Goal: Information Seeking & Learning: Learn about a topic

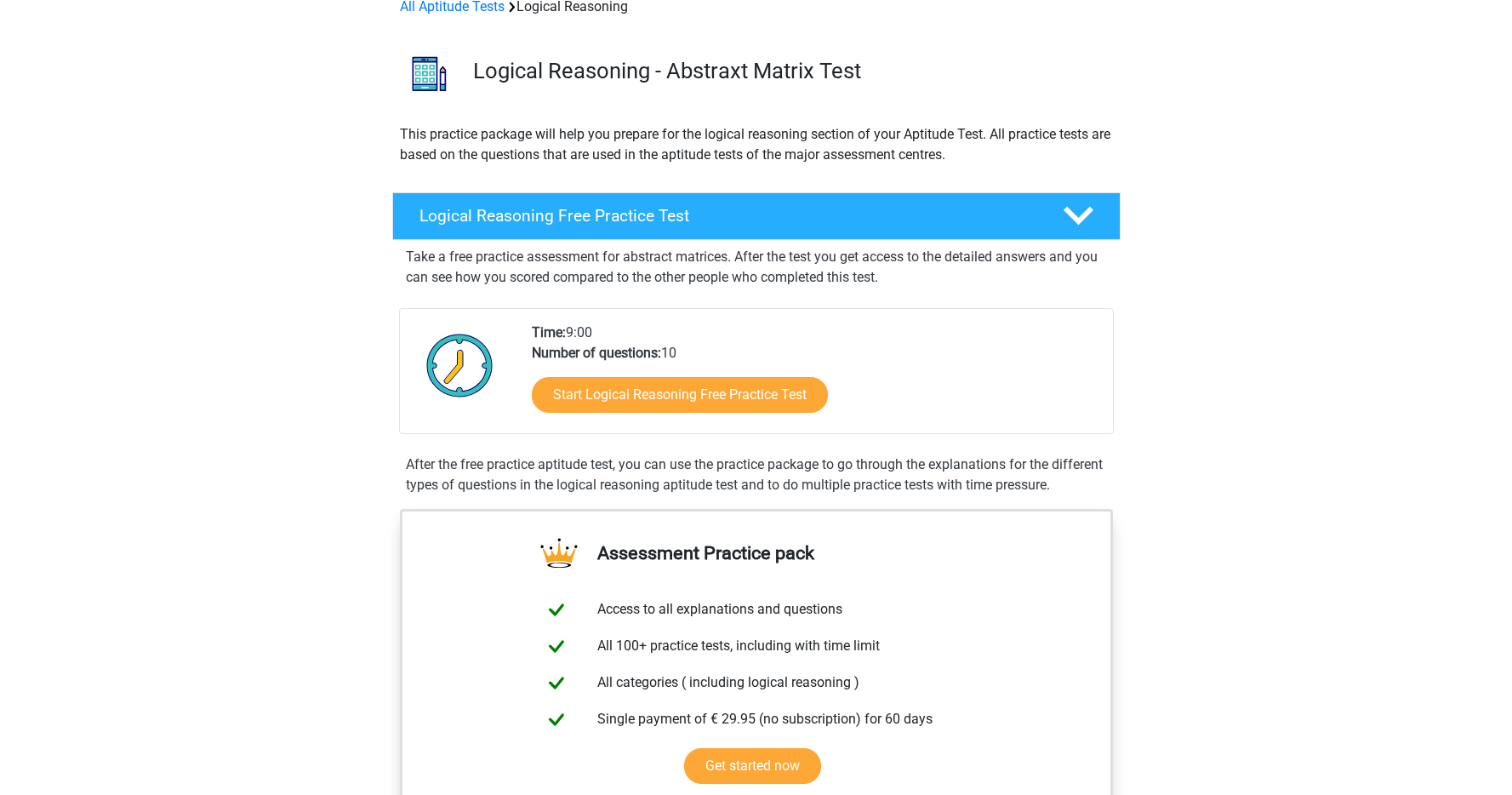
scroll to position [90, 0]
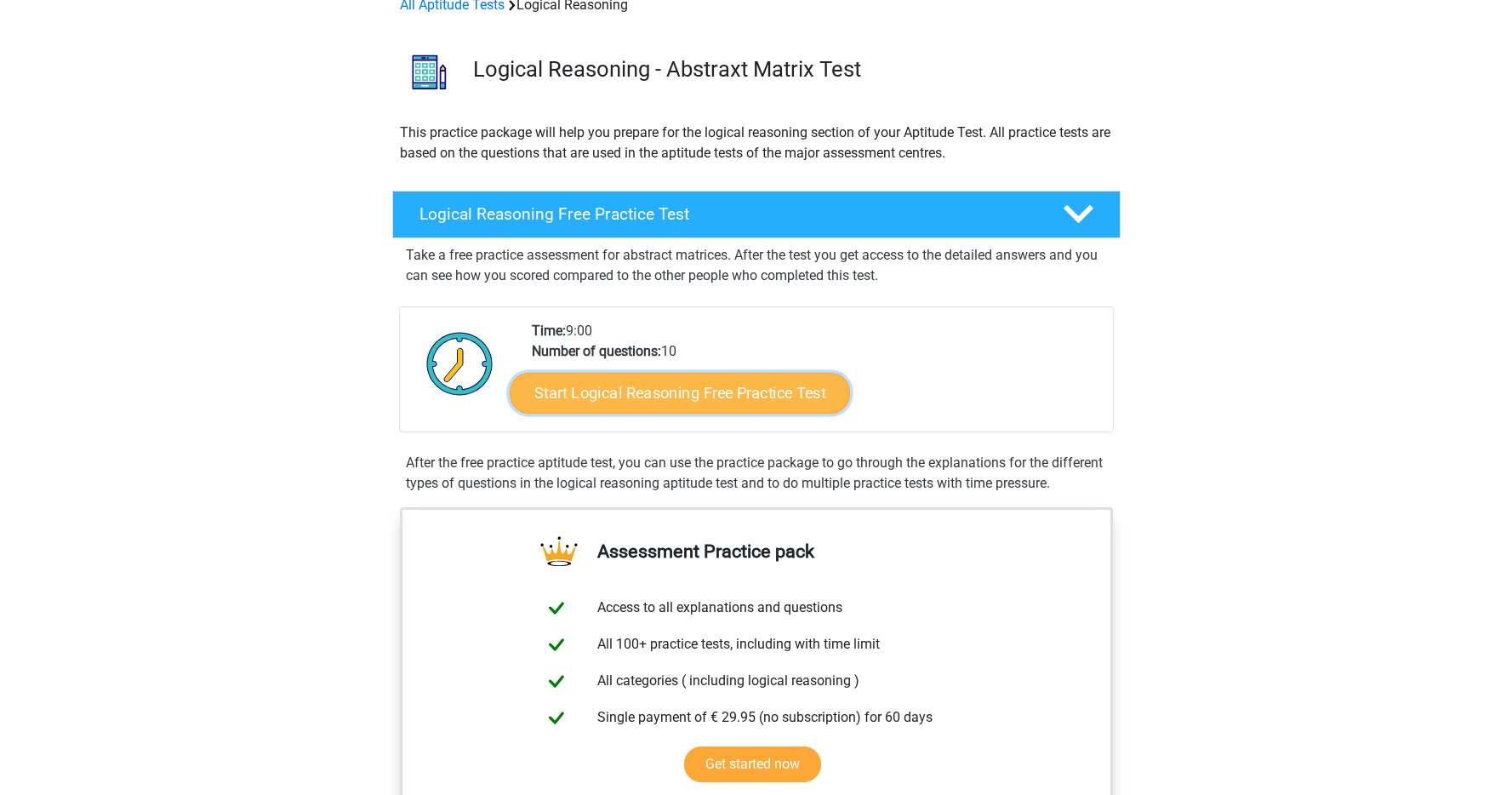
click at [774, 398] on link "Start Logical Reasoning Free Practice Test" at bounding box center [680, 392] width 340 height 41
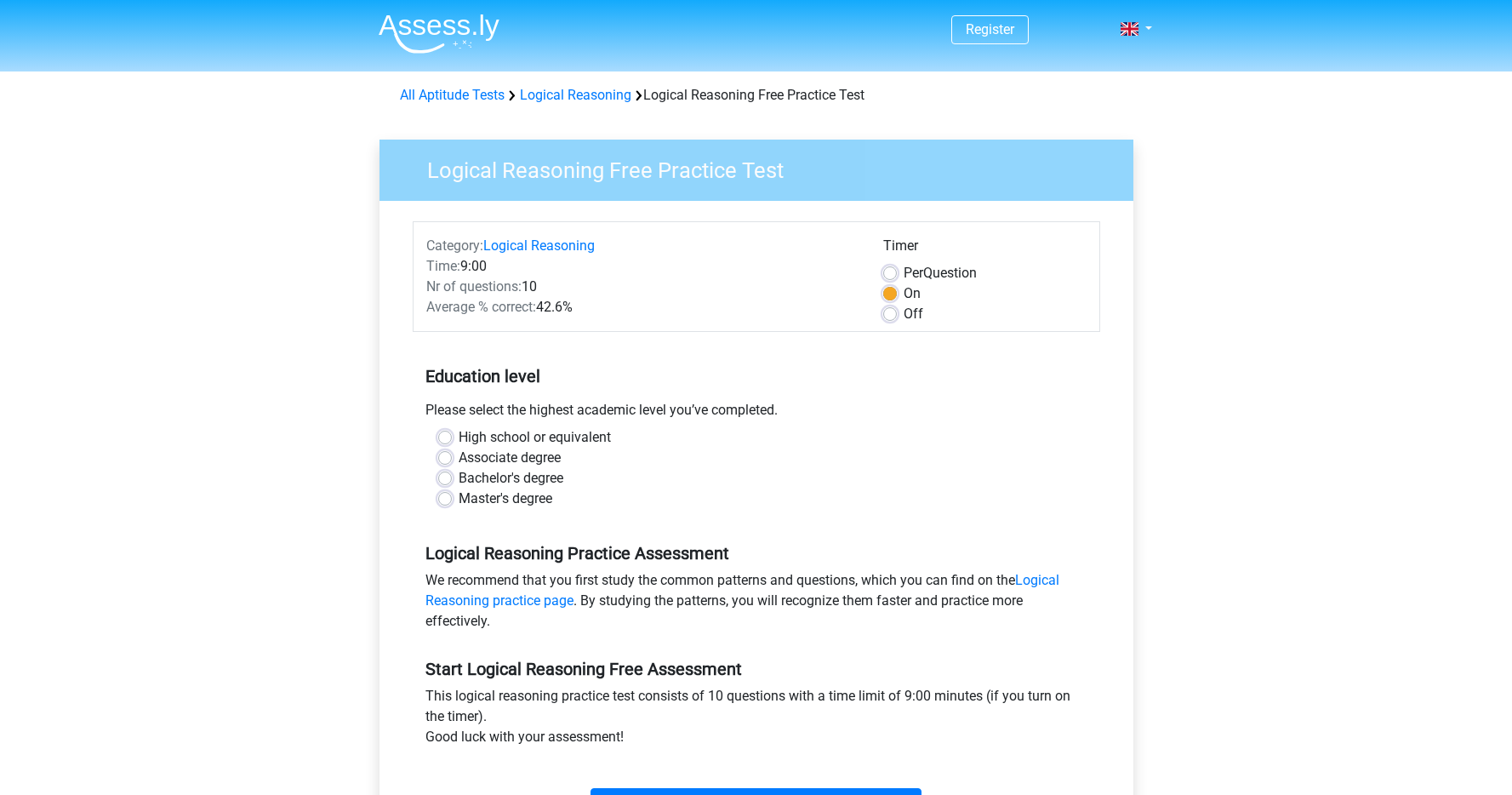
click at [458, 479] on label "Bachelor's degree" at bounding box center [510, 478] width 105 height 20
click at [448, 479] on input "Bachelor's degree" at bounding box center [444, 476] width 13 height 17
radio input "true"
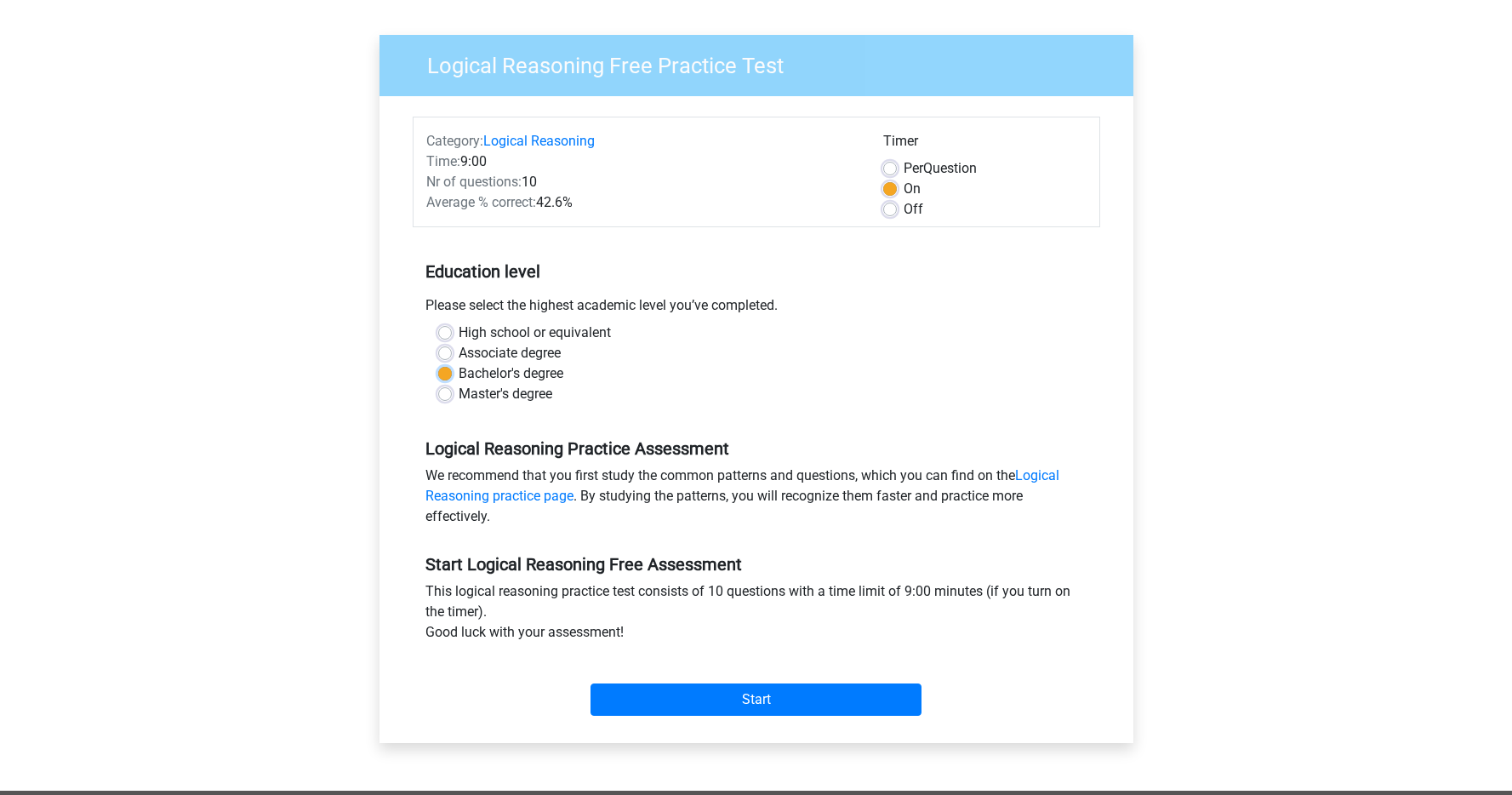
scroll to position [107, 0]
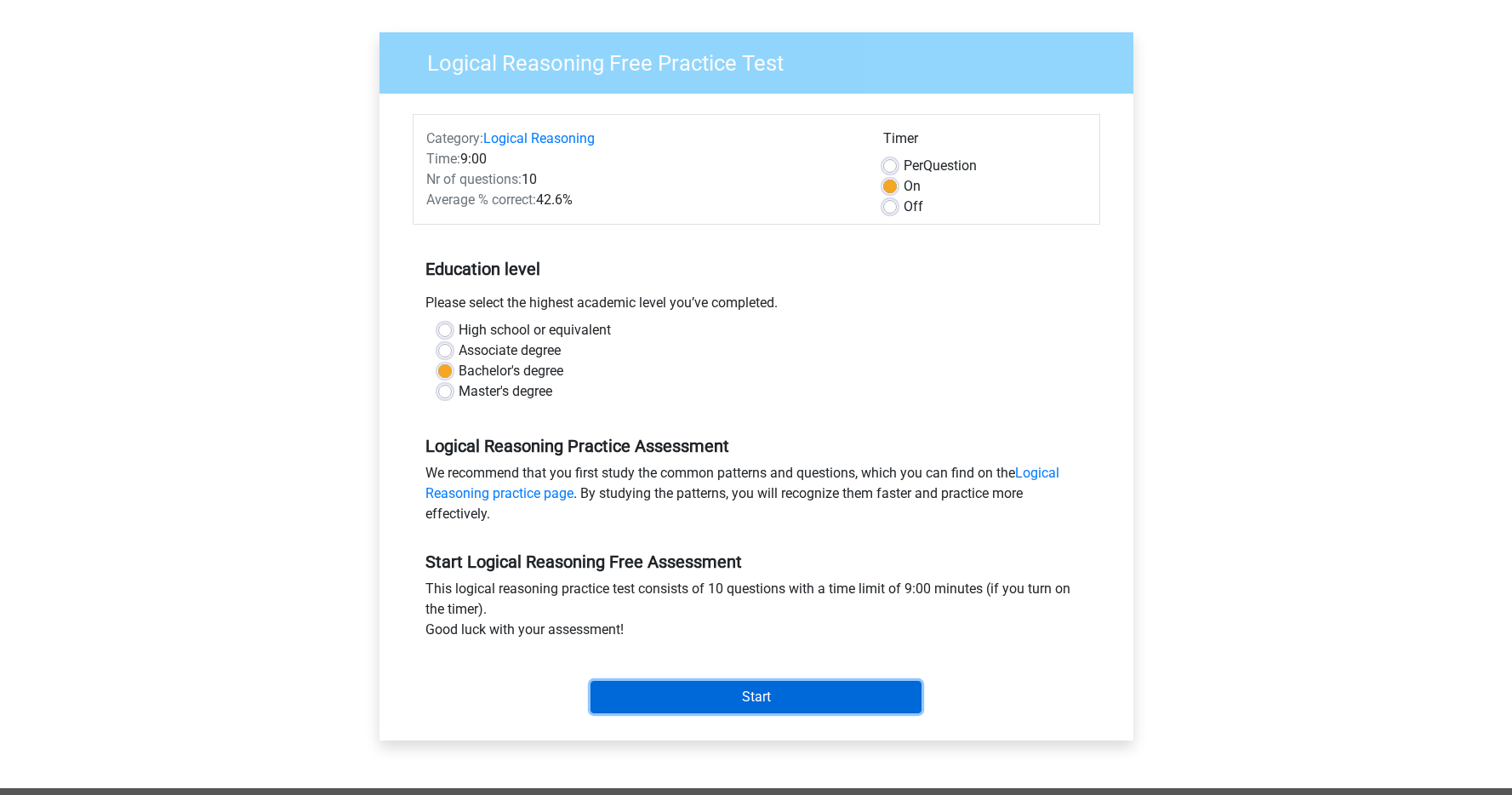
click at [796, 691] on input "Start" at bounding box center [755, 697] width 331 height 32
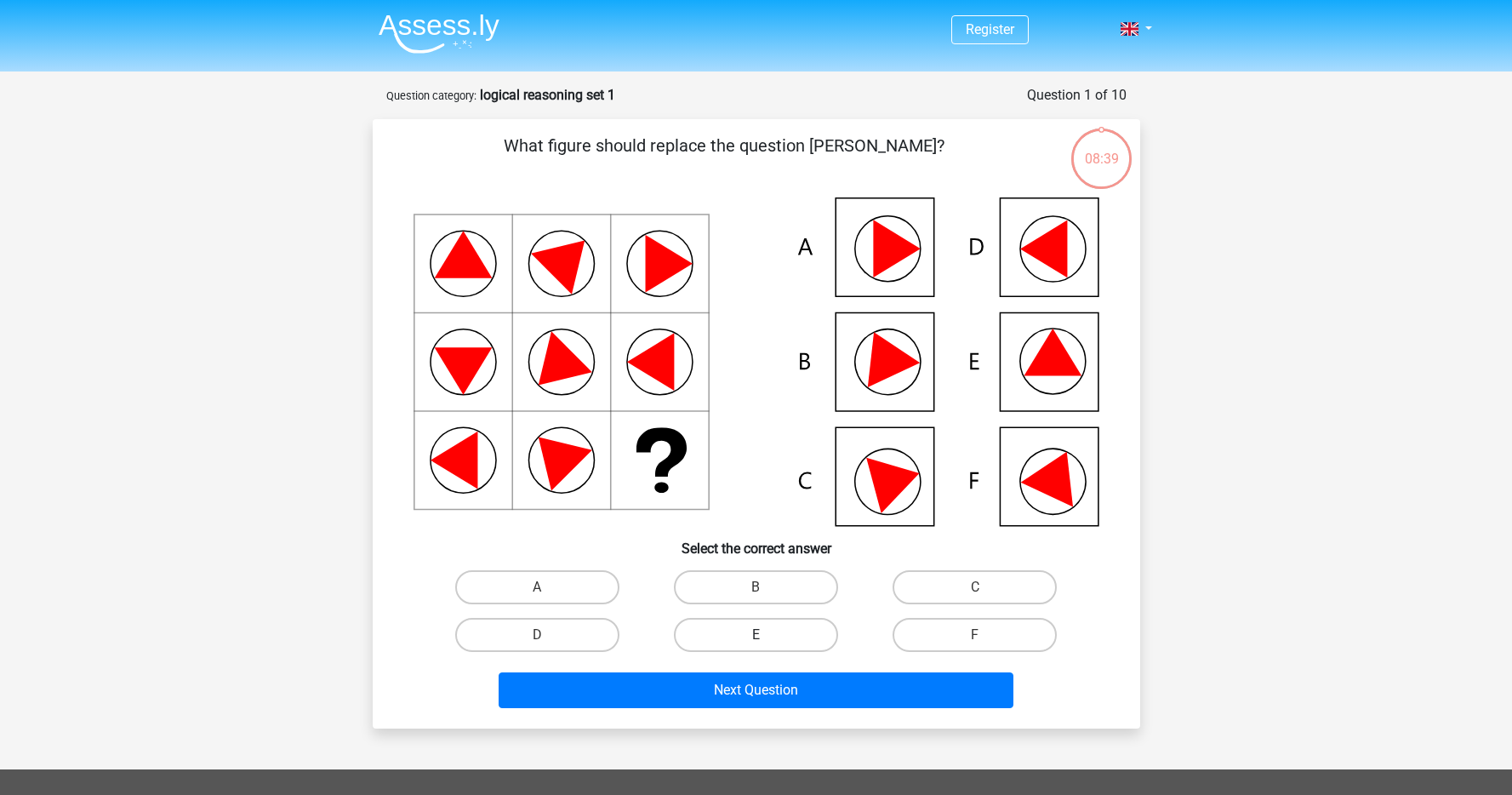
click at [752, 622] on label "E" at bounding box center [755, 635] width 164 height 34
click at [755, 635] on input "E" at bounding box center [760, 640] width 11 height 11
radio input "true"
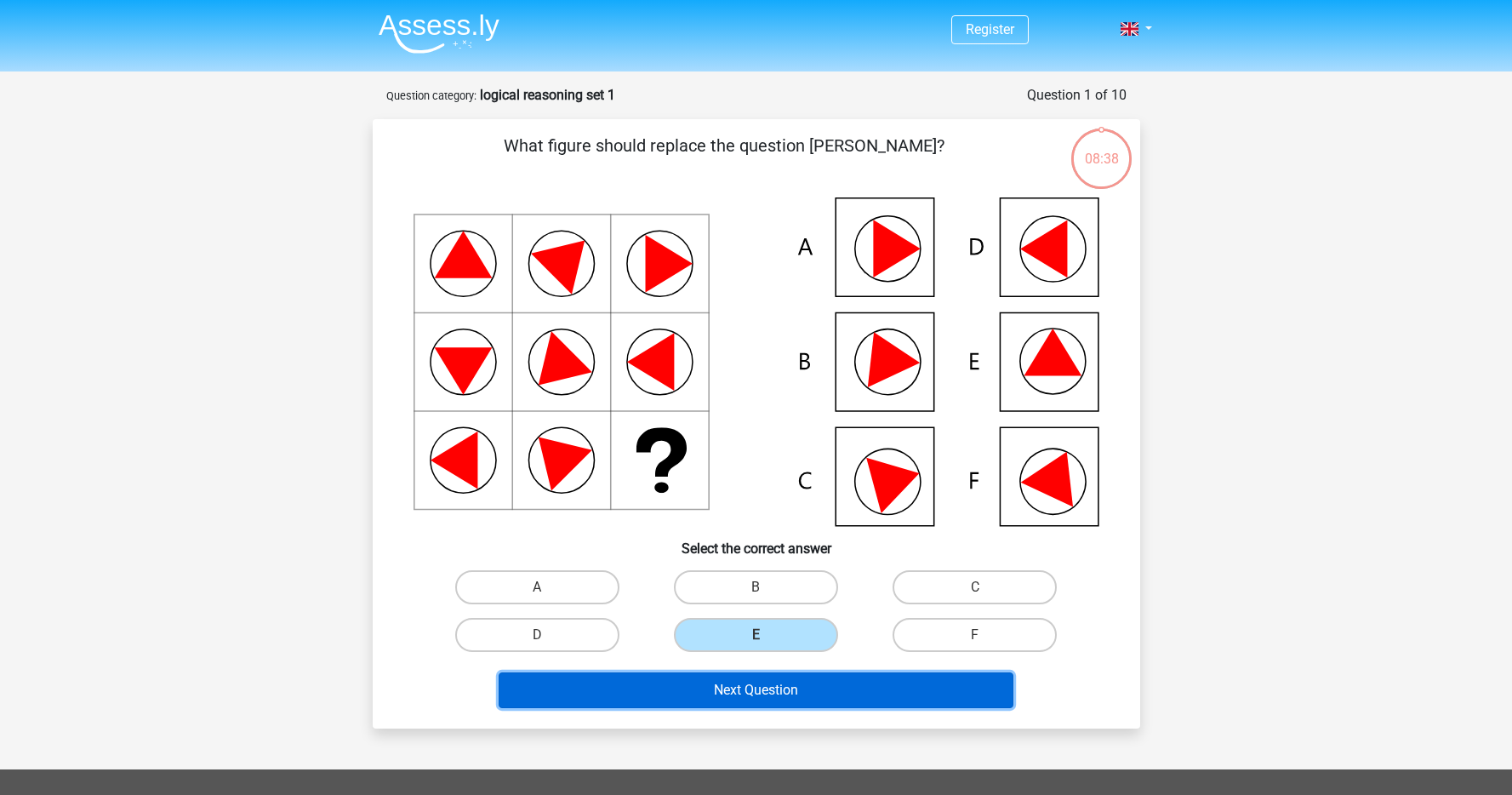
click at [801, 684] on button "Next Question" at bounding box center [755, 690] width 515 height 35
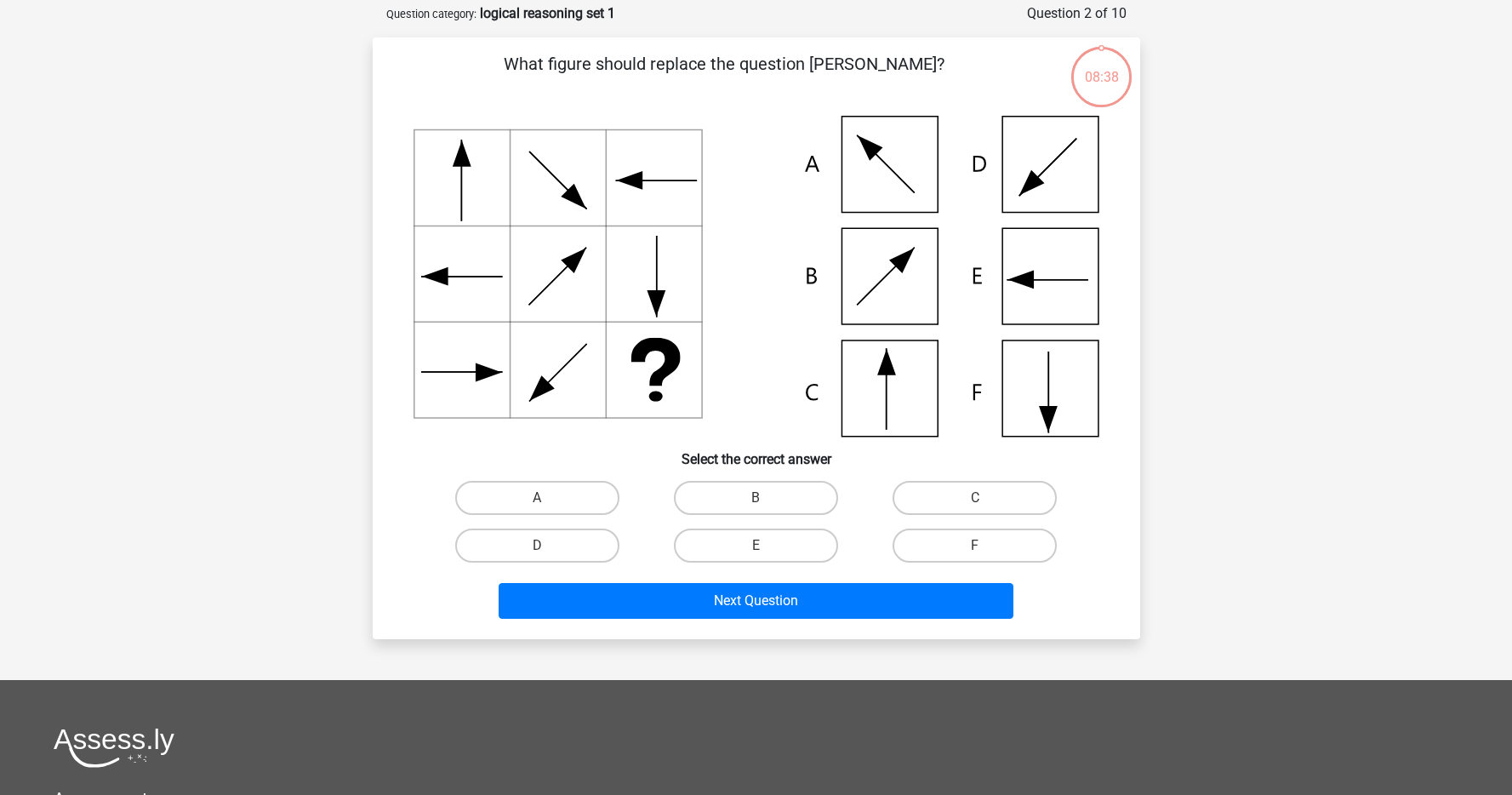
scroll to position [85, 0]
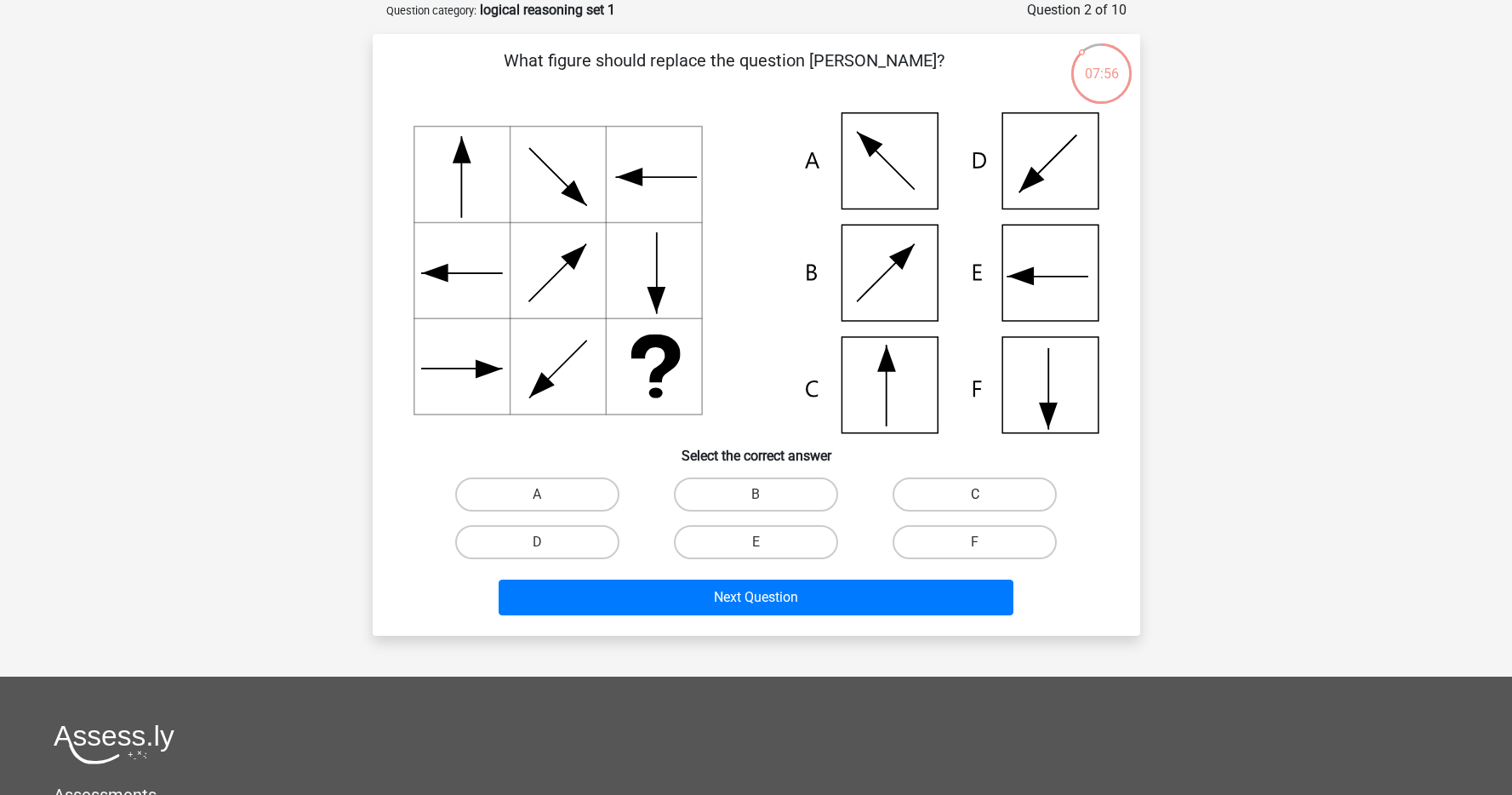
click at [924, 486] on label "C" at bounding box center [974, 494] width 164 height 34
click at [975, 495] on input "C" at bounding box center [980, 500] width 11 height 11
radio input "true"
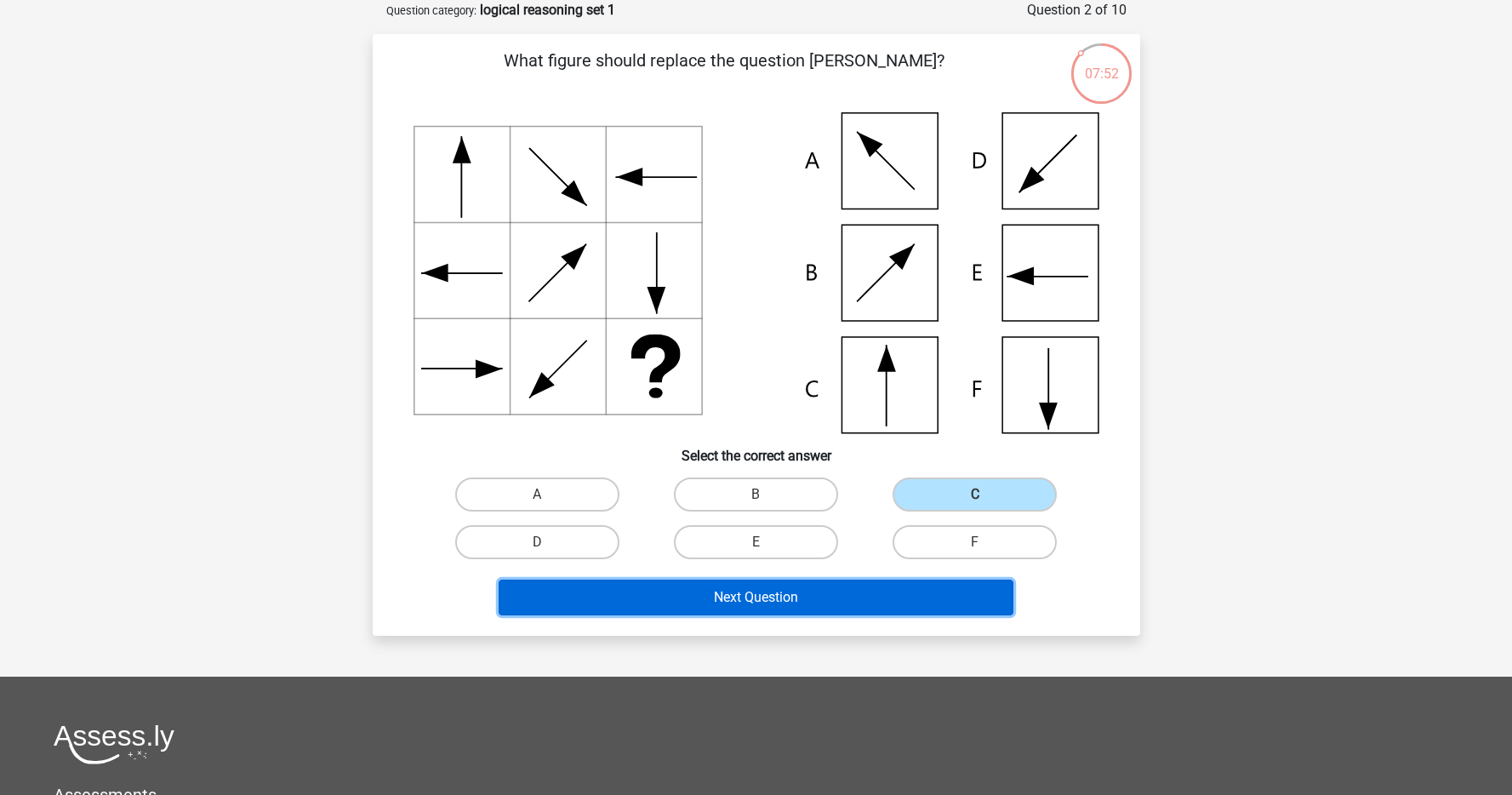
click at [886, 589] on button "Next Question" at bounding box center [755, 597] width 515 height 35
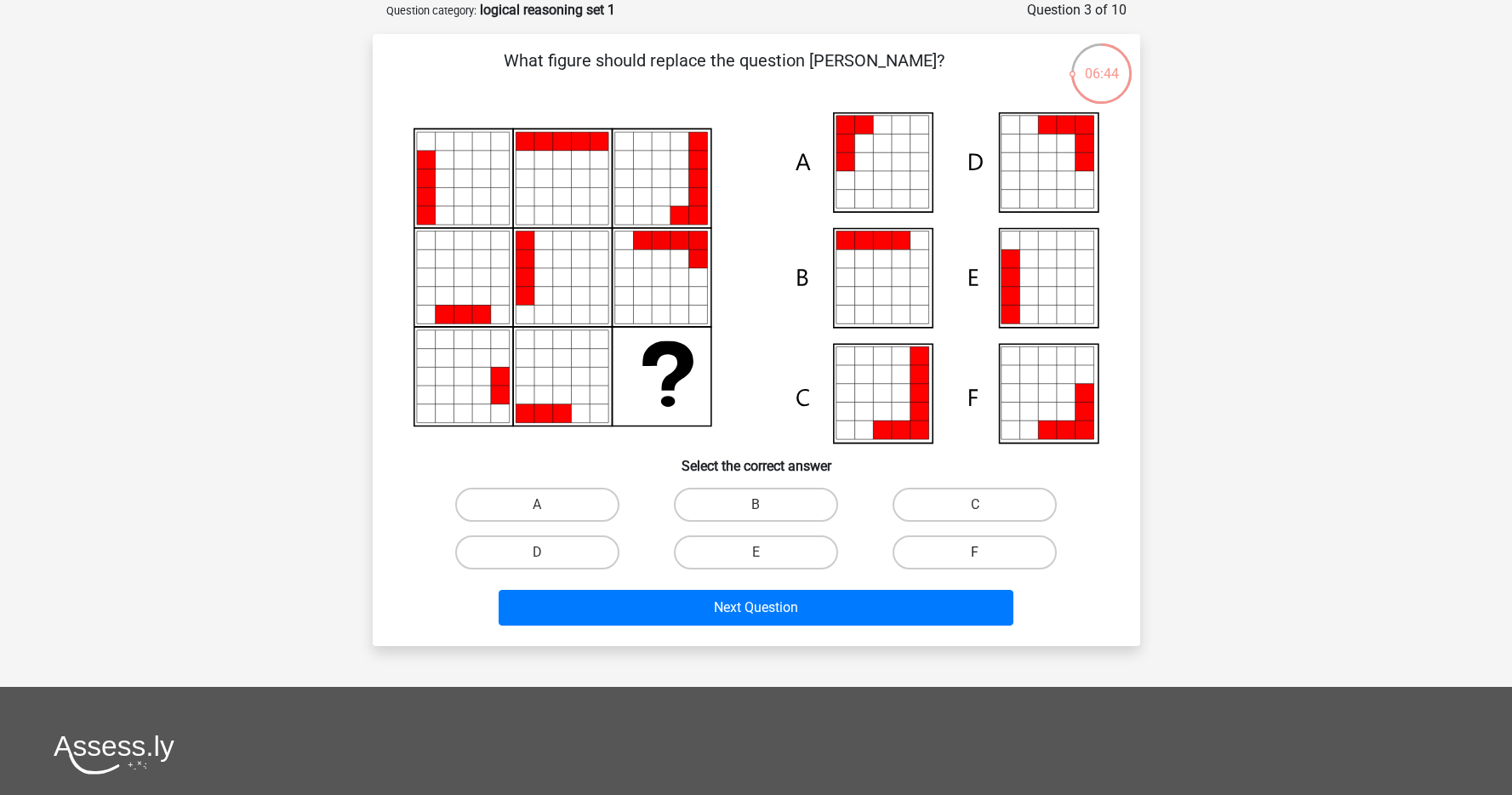
click at [970, 541] on label "F" at bounding box center [974, 552] width 164 height 34
click at [975, 552] on input "F" at bounding box center [980, 557] width 11 height 11
radio input "true"
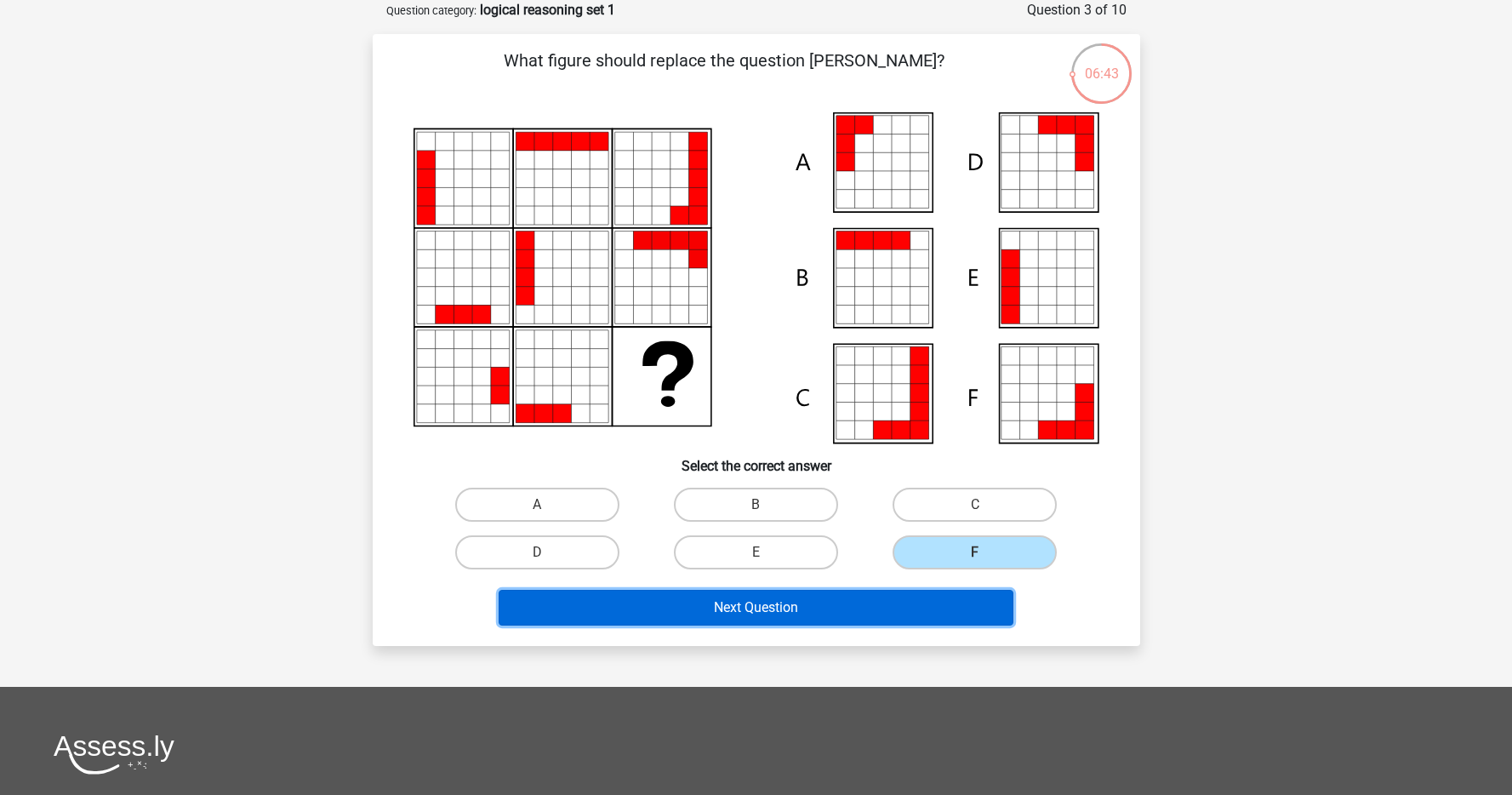
click at [928, 615] on button "Next Question" at bounding box center [755, 607] width 515 height 35
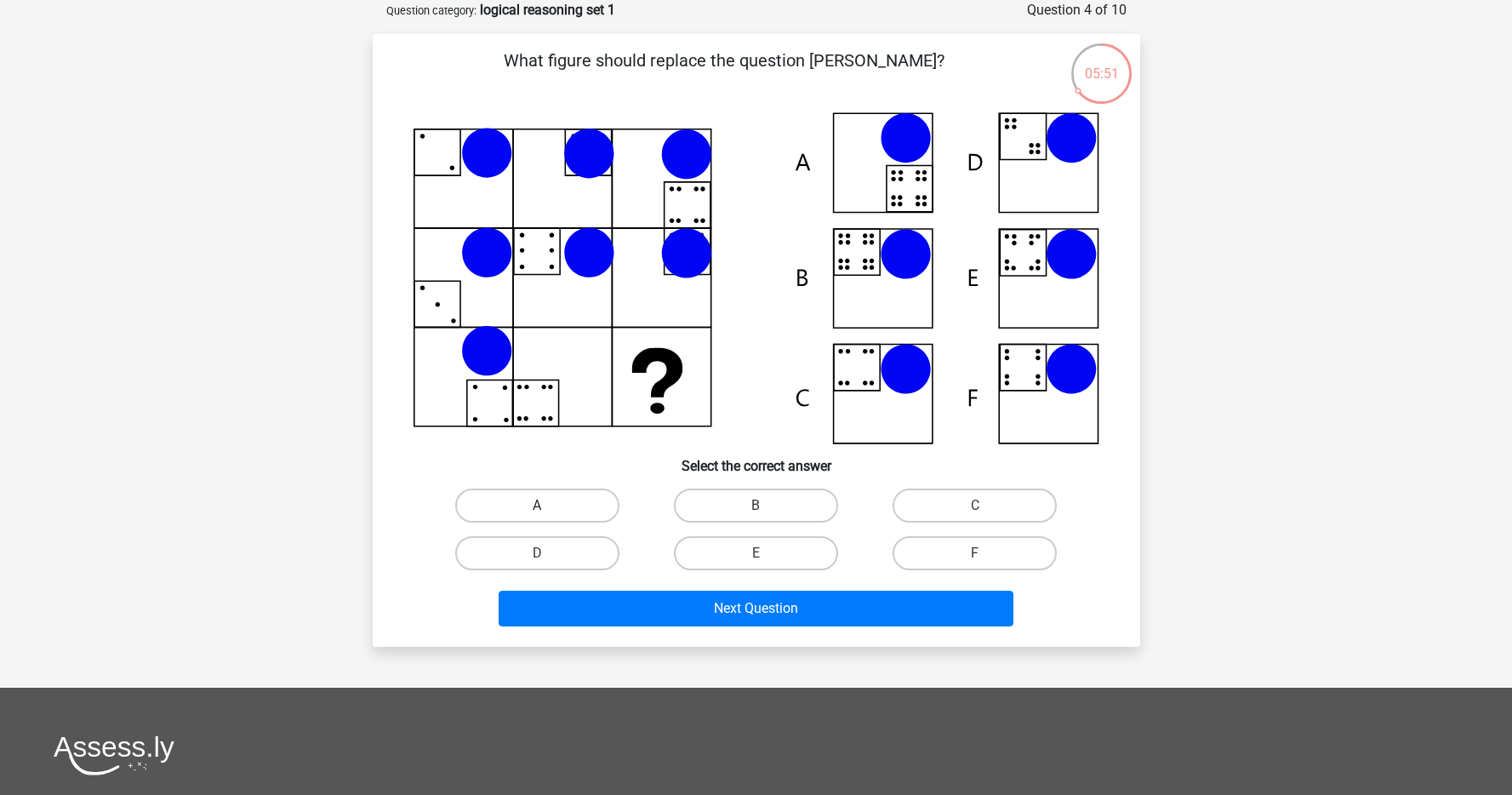
click at [572, 492] on label "A" at bounding box center [537, 505] width 164 height 34
click at [548, 505] on input "A" at bounding box center [542, 511] width 11 height 11
radio input "true"
click at [773, 494] on label "B" at bounding box center [755, 505] width 164 height 34
click at [767, 505] on input "B" at bounding box center [760, 511] width 11 height 11
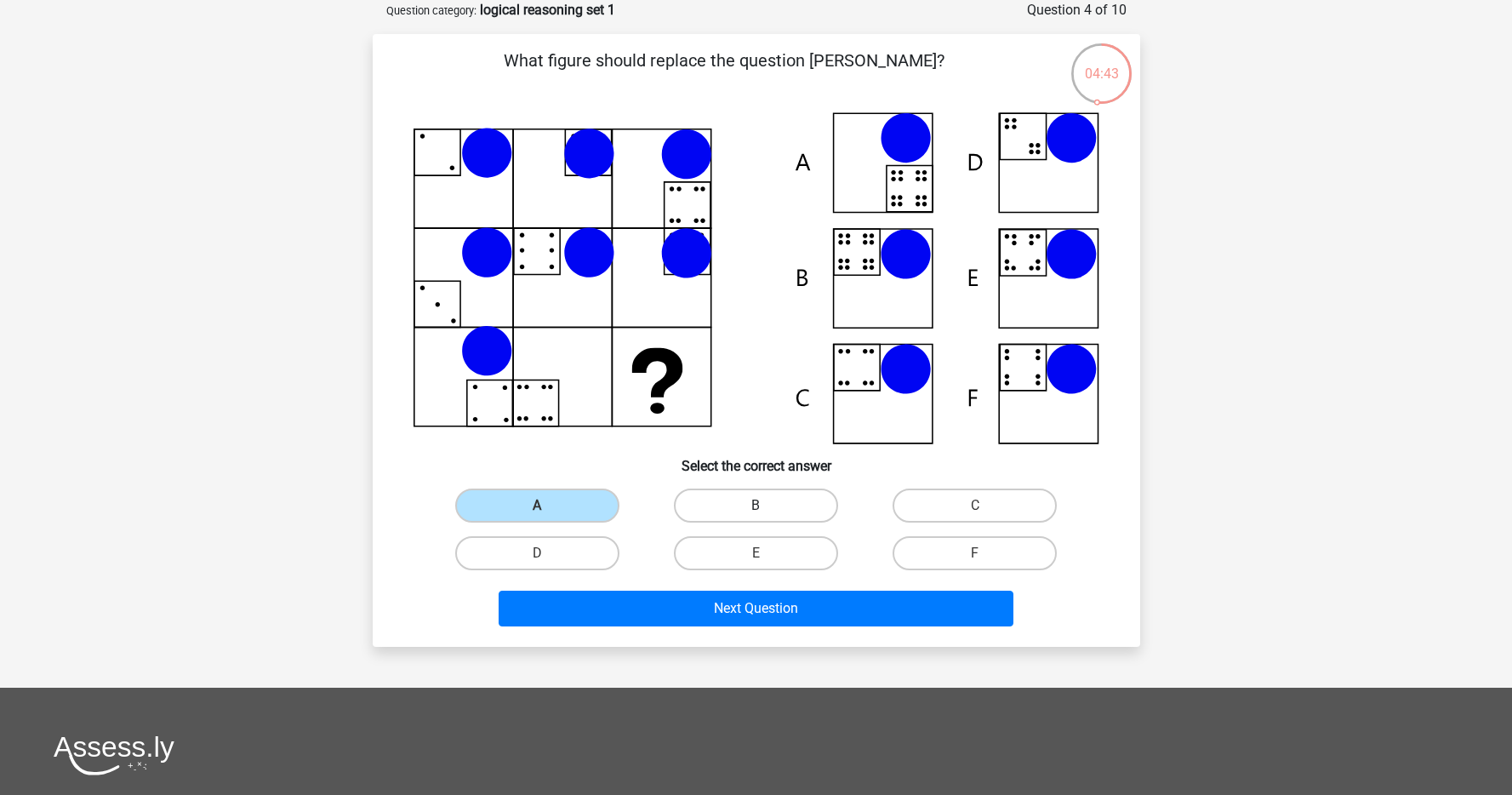
radio input "true"
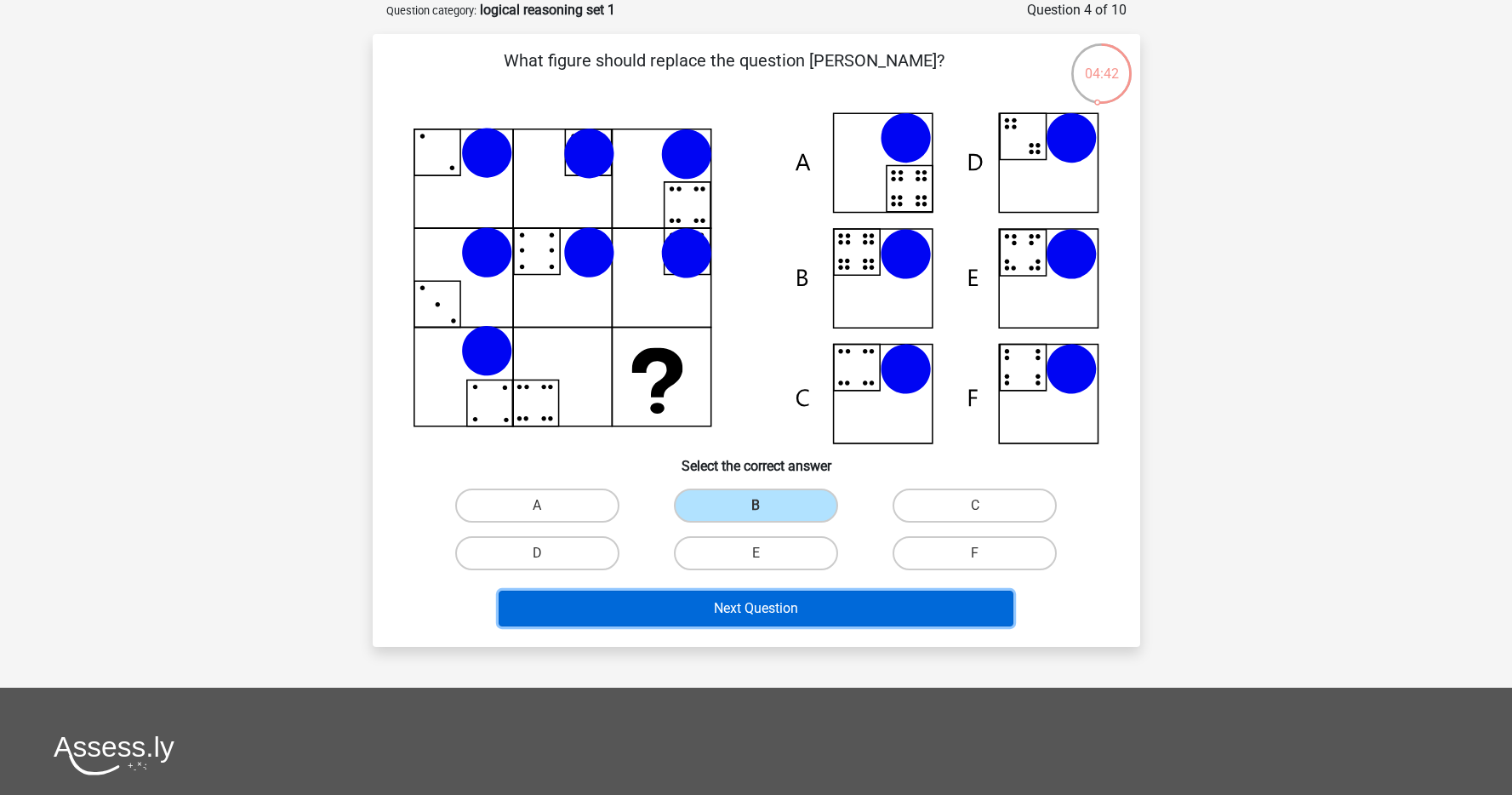
click at [813, 616] on button "Next Question" at bounding box center [755, 608] width 515 height 35
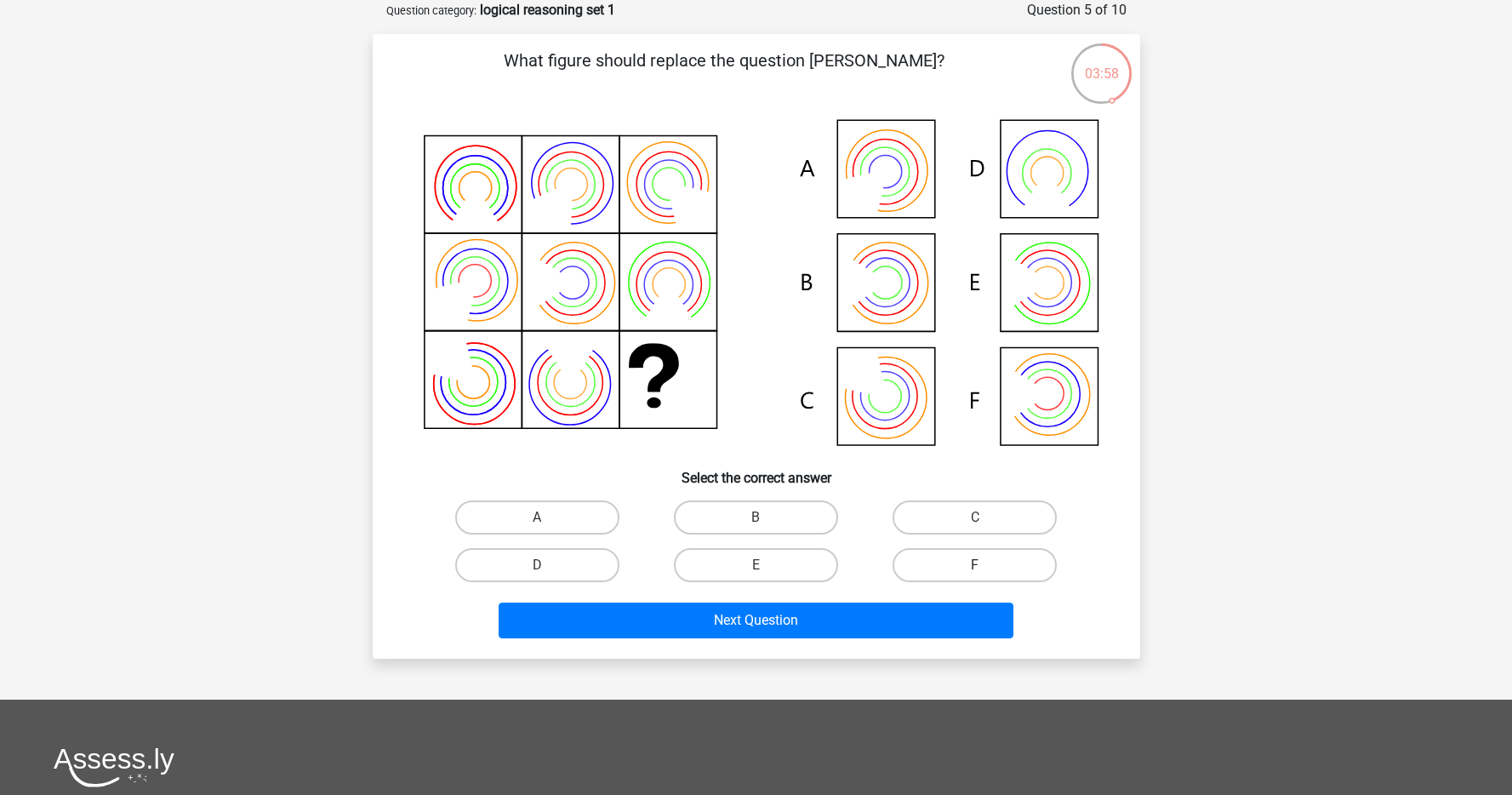
click at [936, 560] on label "F" at bounding box center [974, 565] width 164 height 34
click at [975, 565] on input "F" at bounding box center [980, 570] width 11 height 11
radio input "true"
click at [955, 637] on div "Next Question" at bounding box center [756, 624] width 657 height 43
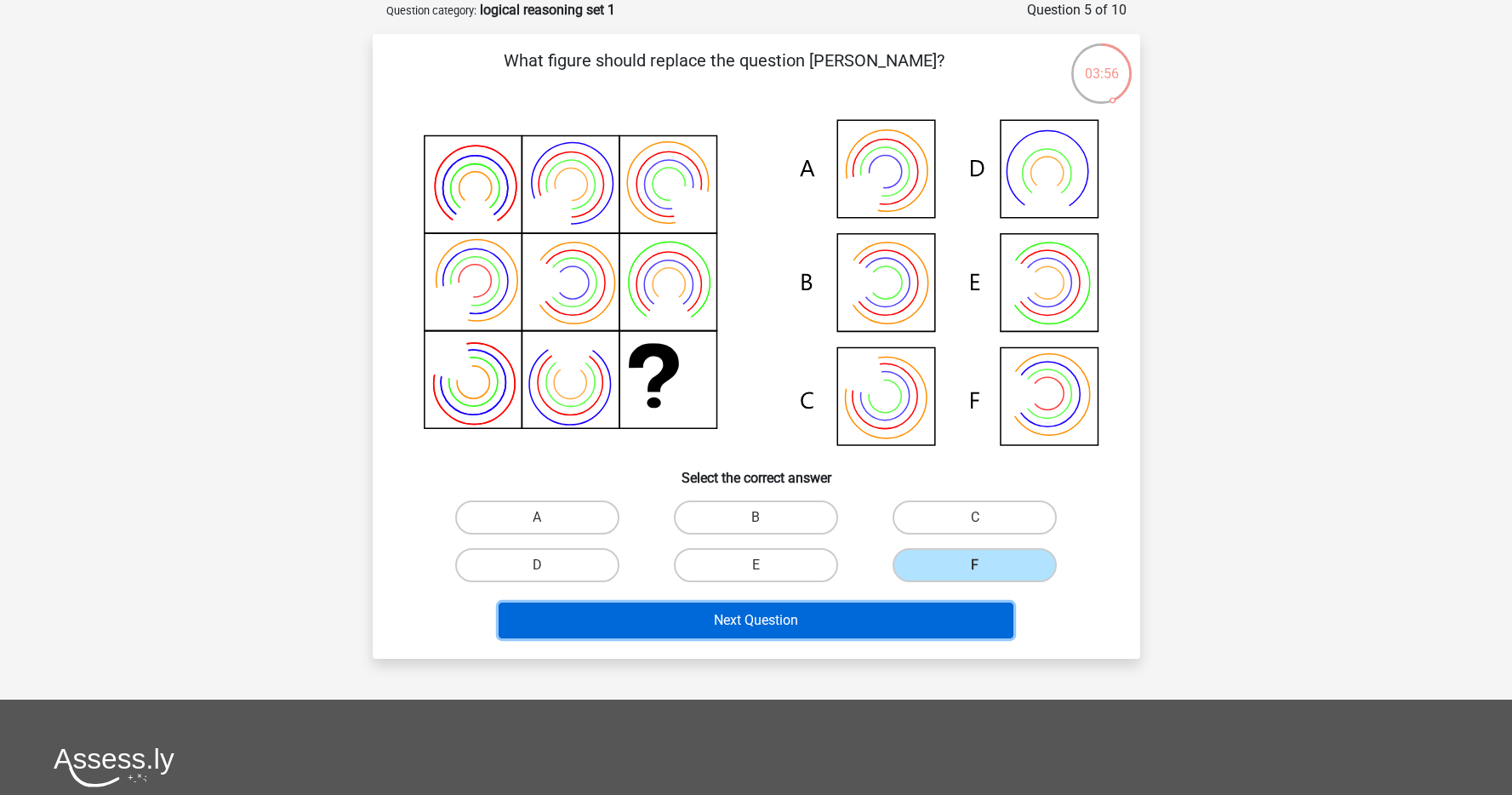
click at [955, 627] on button "Next Question" at bounding box center [755, 620] width 515 height 35
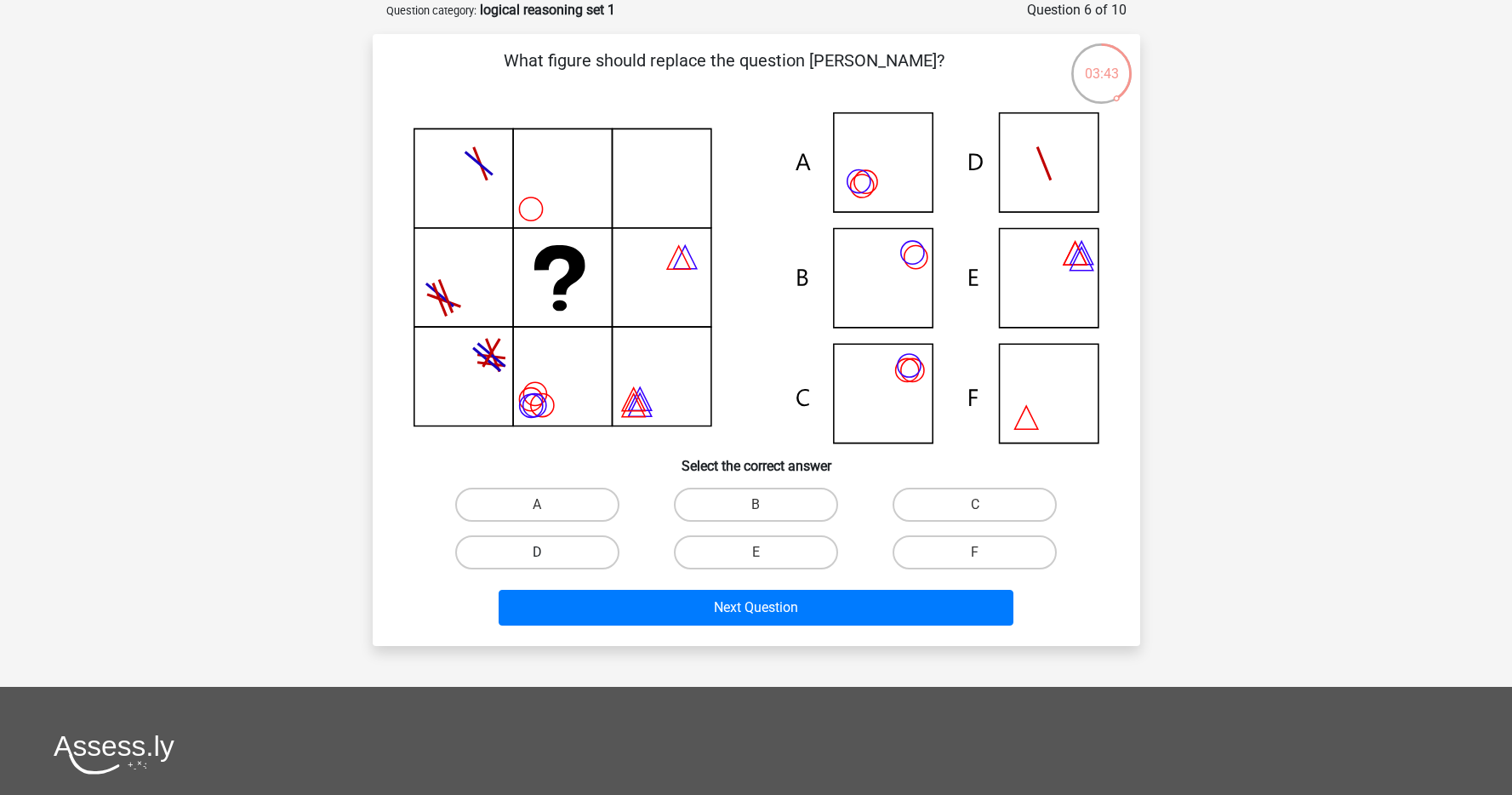
click at [607, 547] on label "D" at bounding box center [537, 552] width 164 height 34
click at [548, 552] on input "D" at bounding box center [542, 557] width 11 height 11
radio input "true"
click at [910, 505] on label "C" at bounding box center [974, 504] width 164 height 34
click at [975, 505] on input "C" at bounding box center [980, 510] width 11 height 11
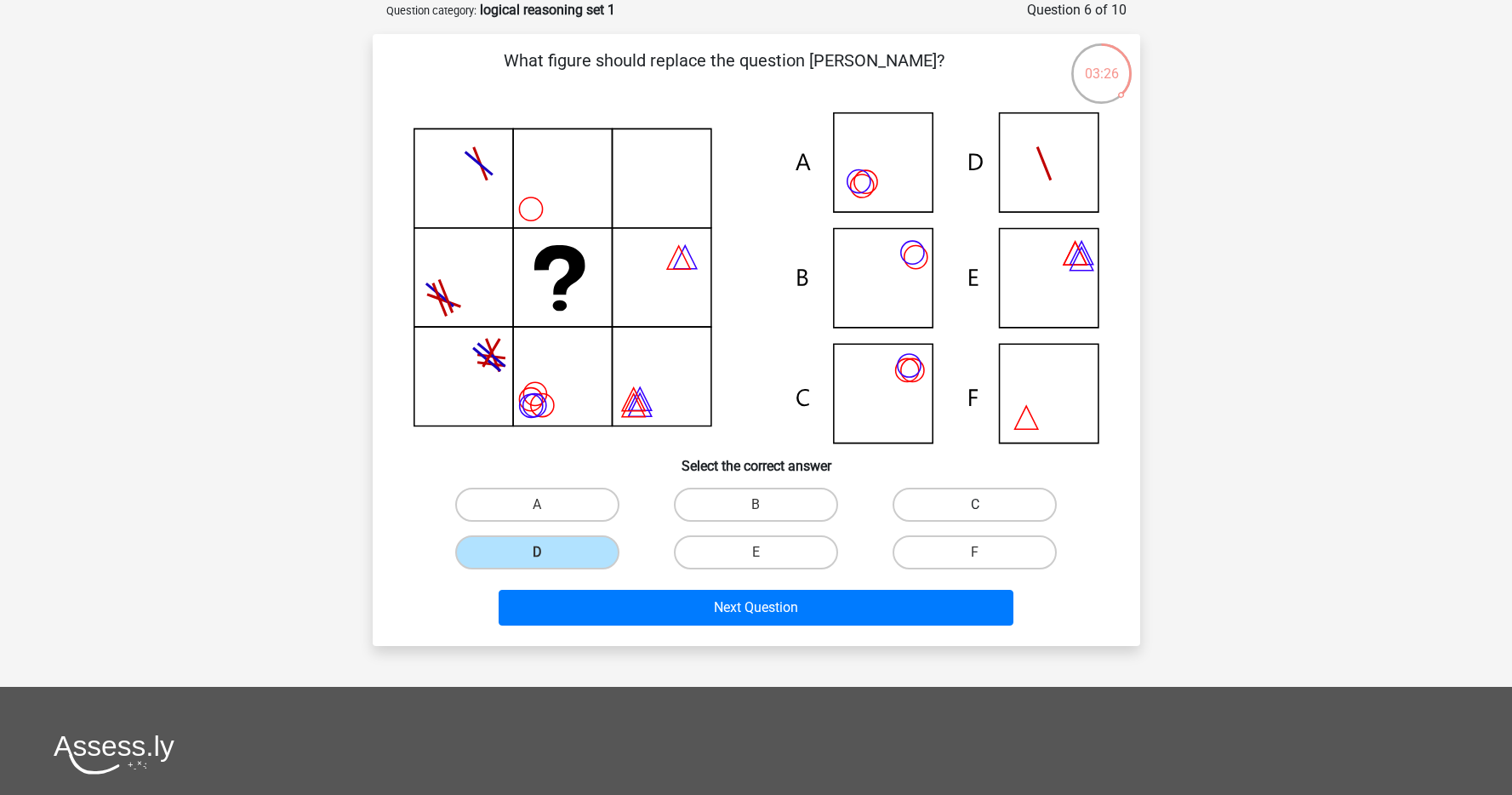
radio input "true"
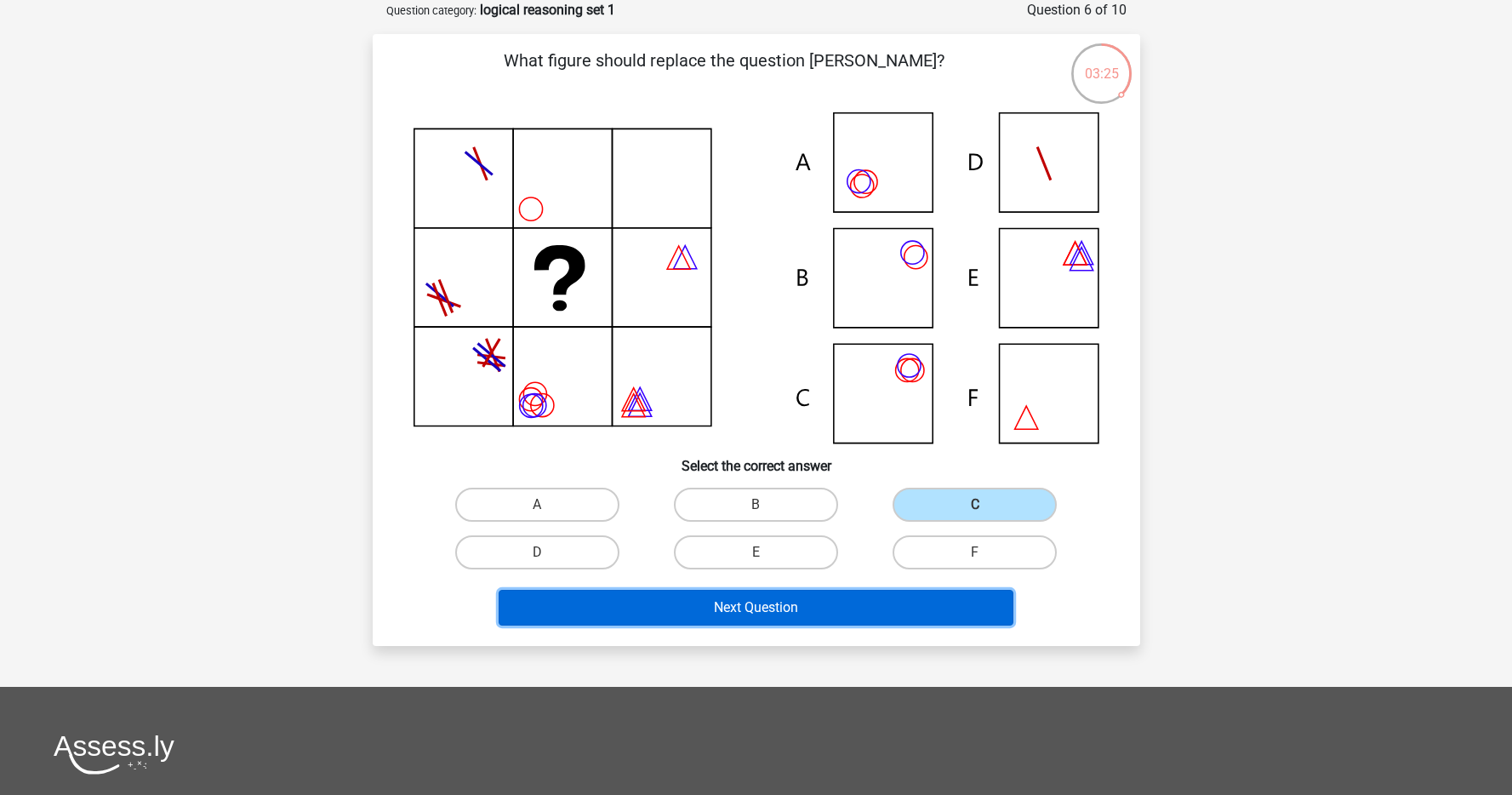
click at [852, 603] on button "Next Question" at bounding box center [755, 607] width 515 height 35
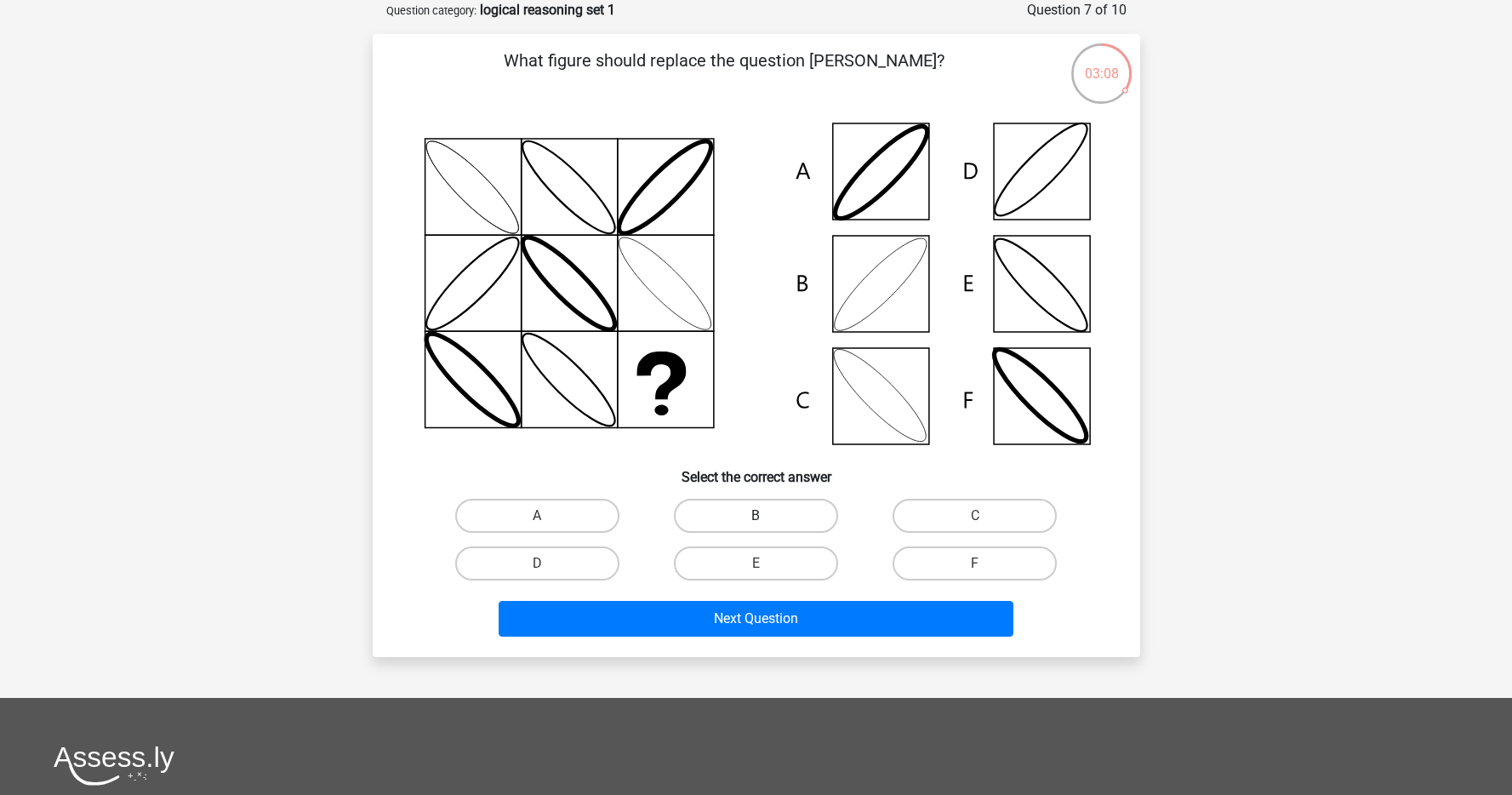
click at [786, 520] on label "B" at bounding box center [755, 515] width 164 height 34
click at [767, 520] on input "B" at bounding box center [760, 521] width 11 height 11
radio input "true"
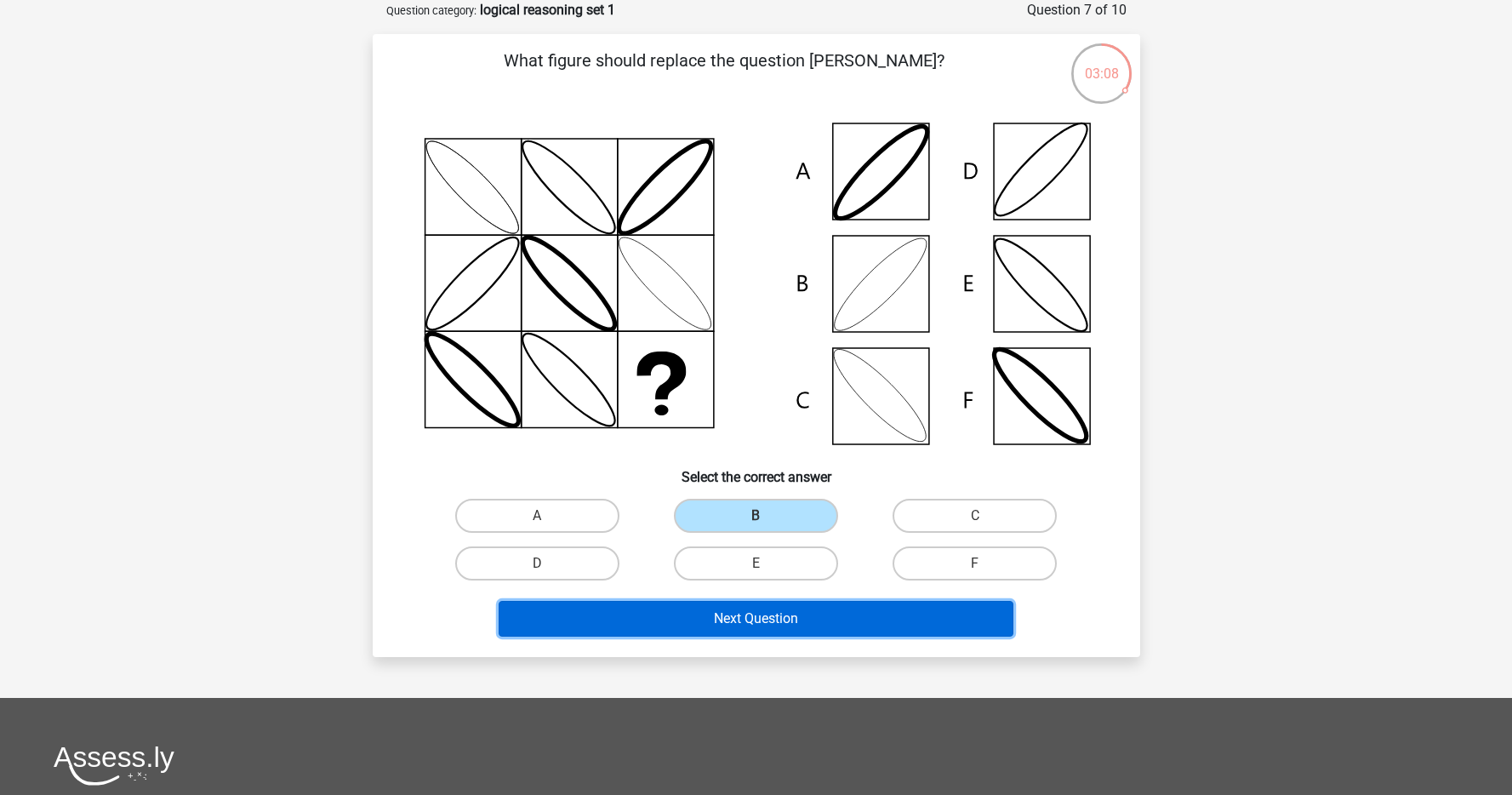
click at [870, 613] on button "Next Question" at bounding box center [755, 619] width 515 height 35
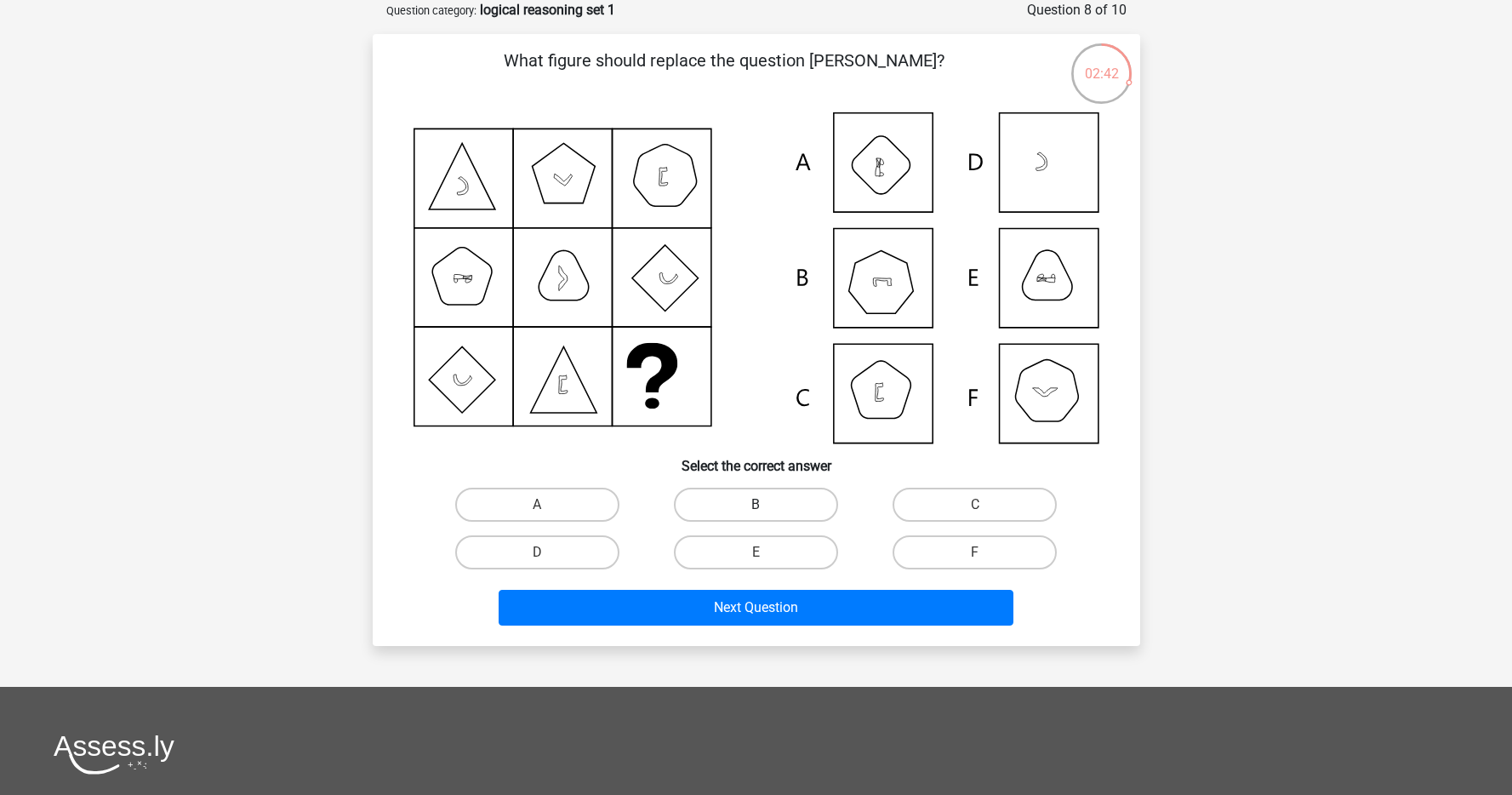
click at [729, 504] on label "B" at bounding box center [755, 504] width 164 height 34
click at [755, 504] on input "B" at bounding box center [760, 510] width 11 height 11
radio input "true"
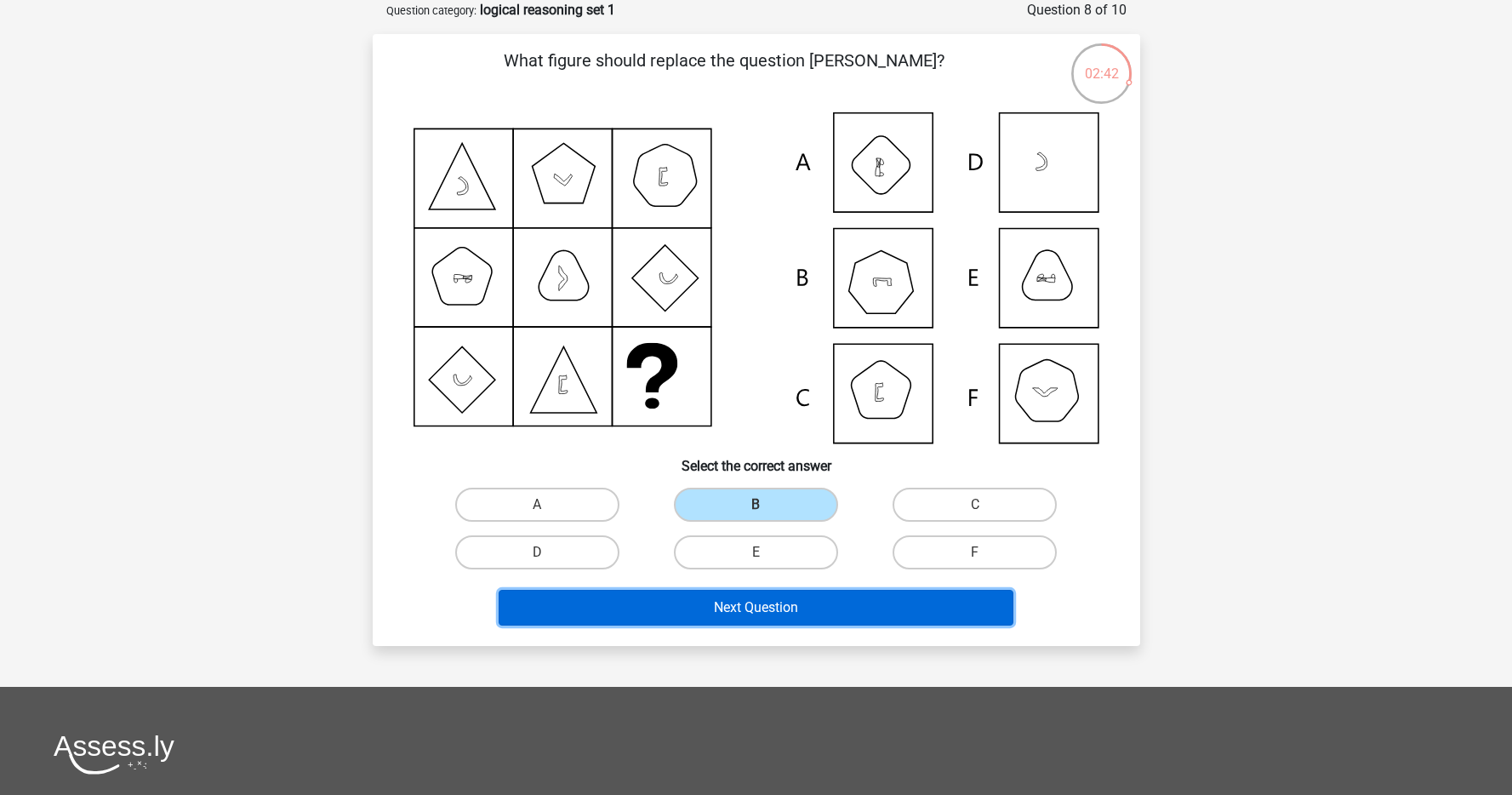
click at [712, 624] on button "Next Question" at bounding box center [755, 607] width 515 height 35
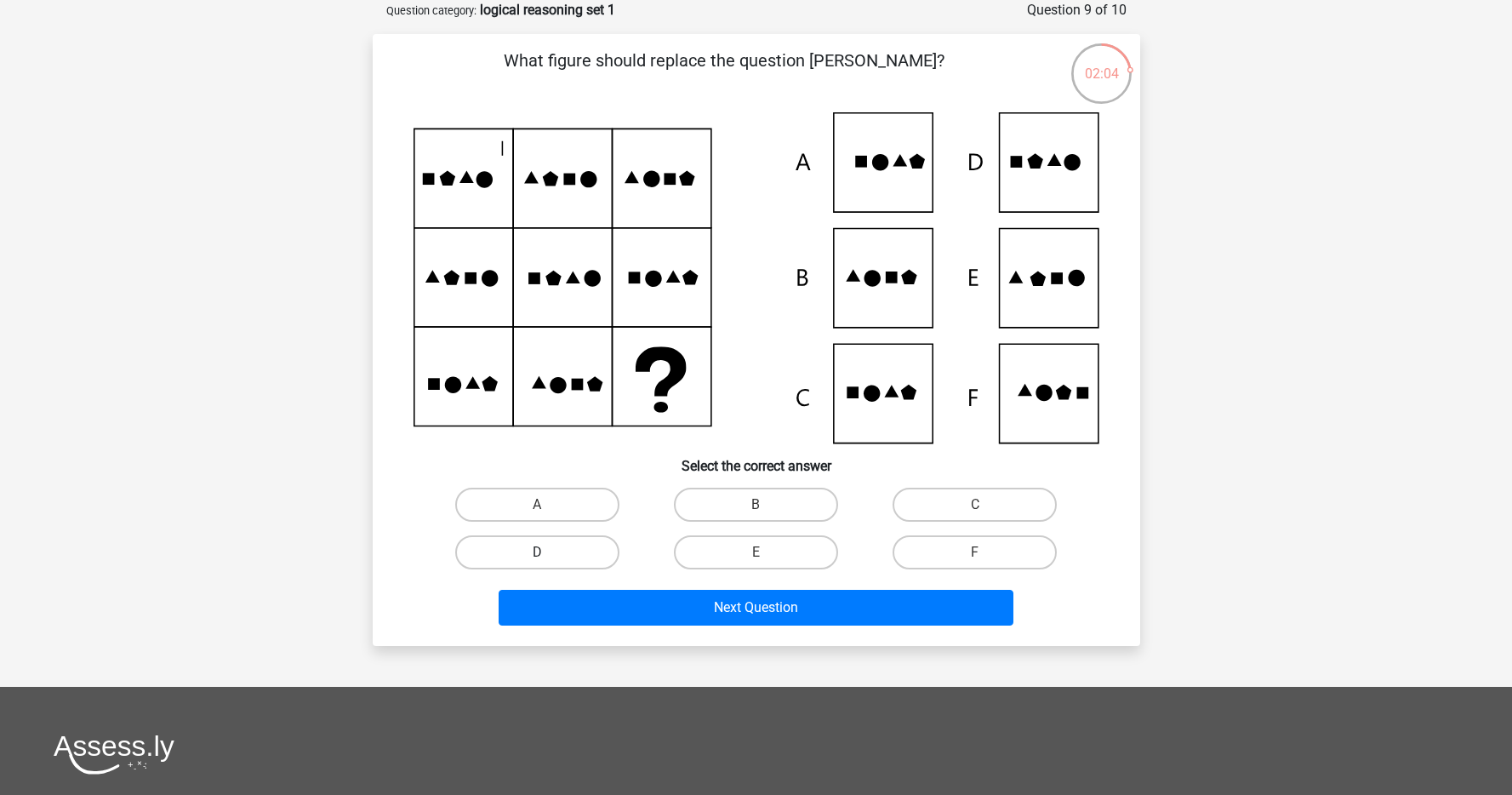
click at [600, 549] on label "D" at bounding box center [537, 552] width 164 height 34
click at [548, 552] on input "D" at bounding box center [542, 557] width 11 height 11
radio input "true"
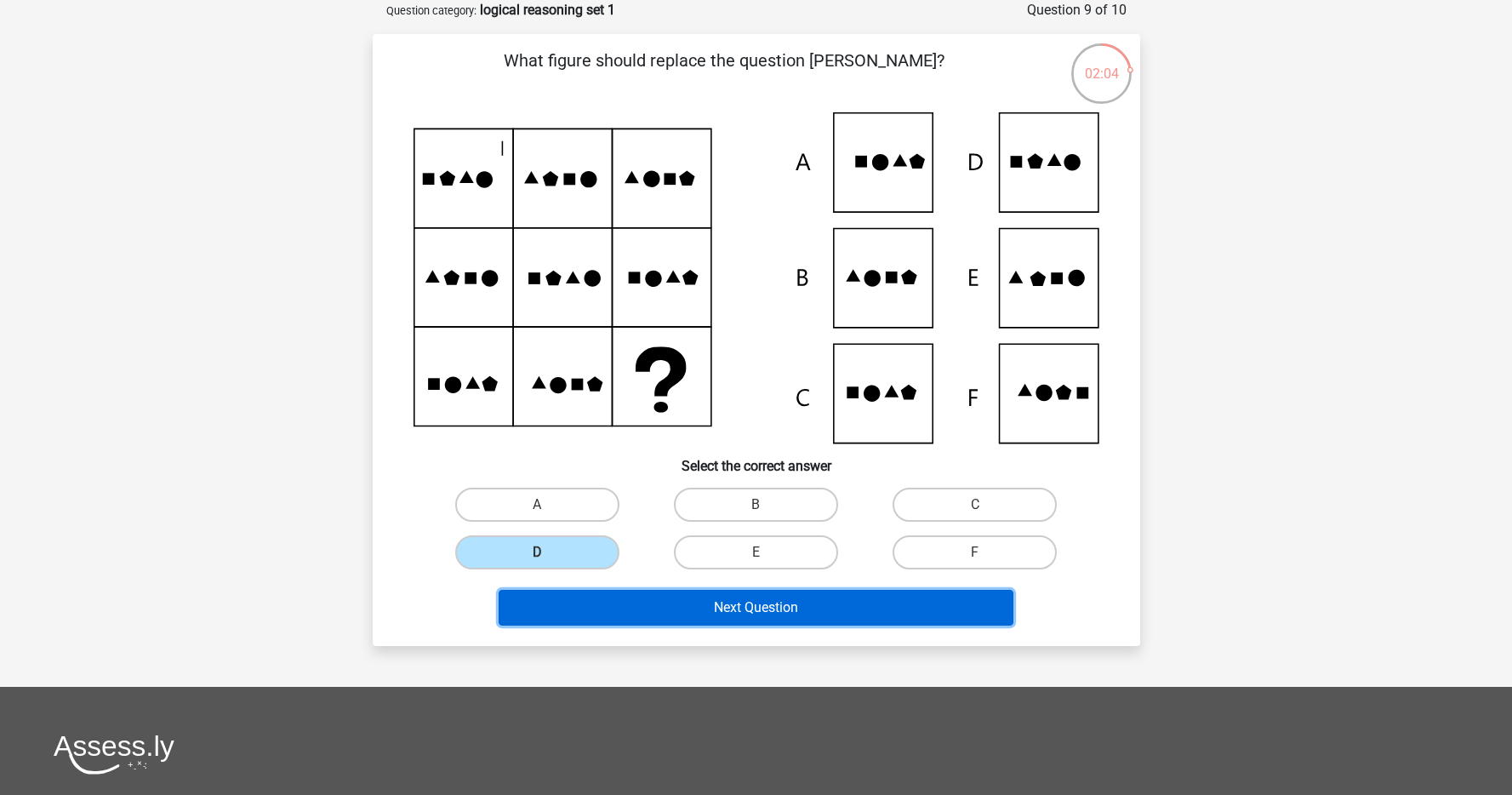
click at [684, 603] on button "Next Question" at bounding box center [755, 607] width 515 height 35
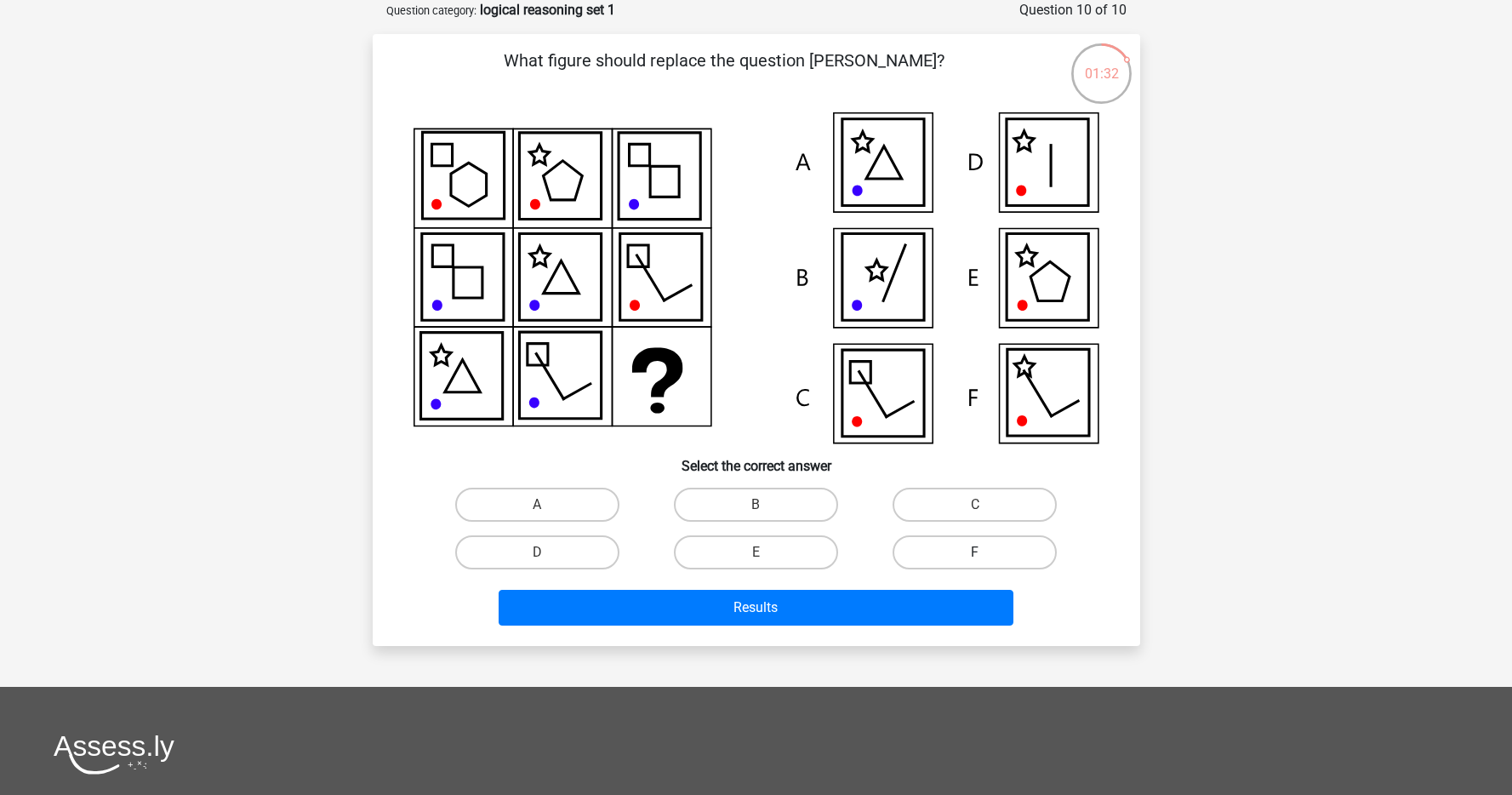
click at [944, 537] on label "F" at bounding box center [974, 552] width 164 height 34
click at [975, 552] on input "F" at bounding box center [980, 557] width 11 height 11
radio input "true"
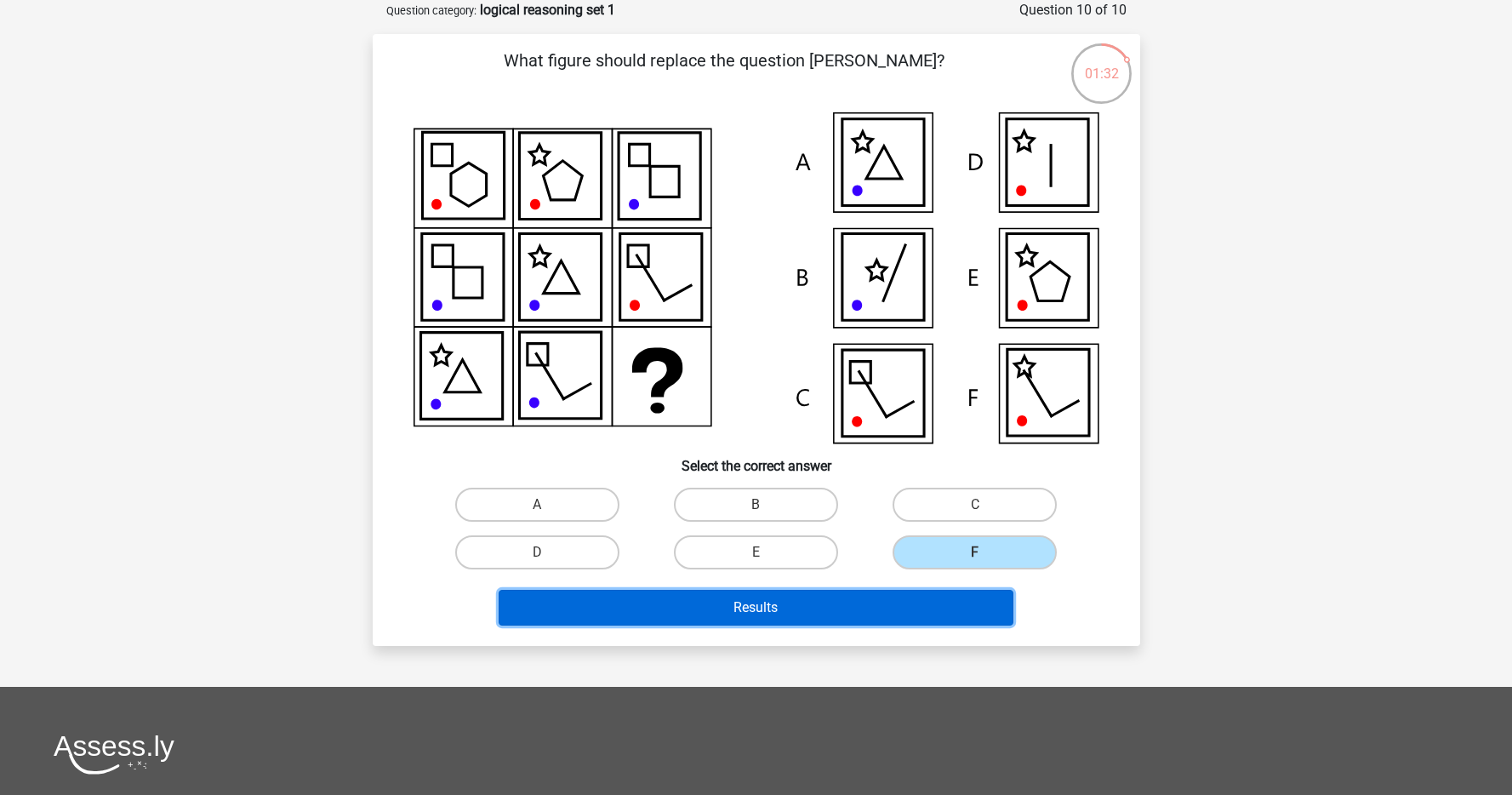
click at [908, 610] on button "Results" at bounding box center [755, 607] width 515 height 35
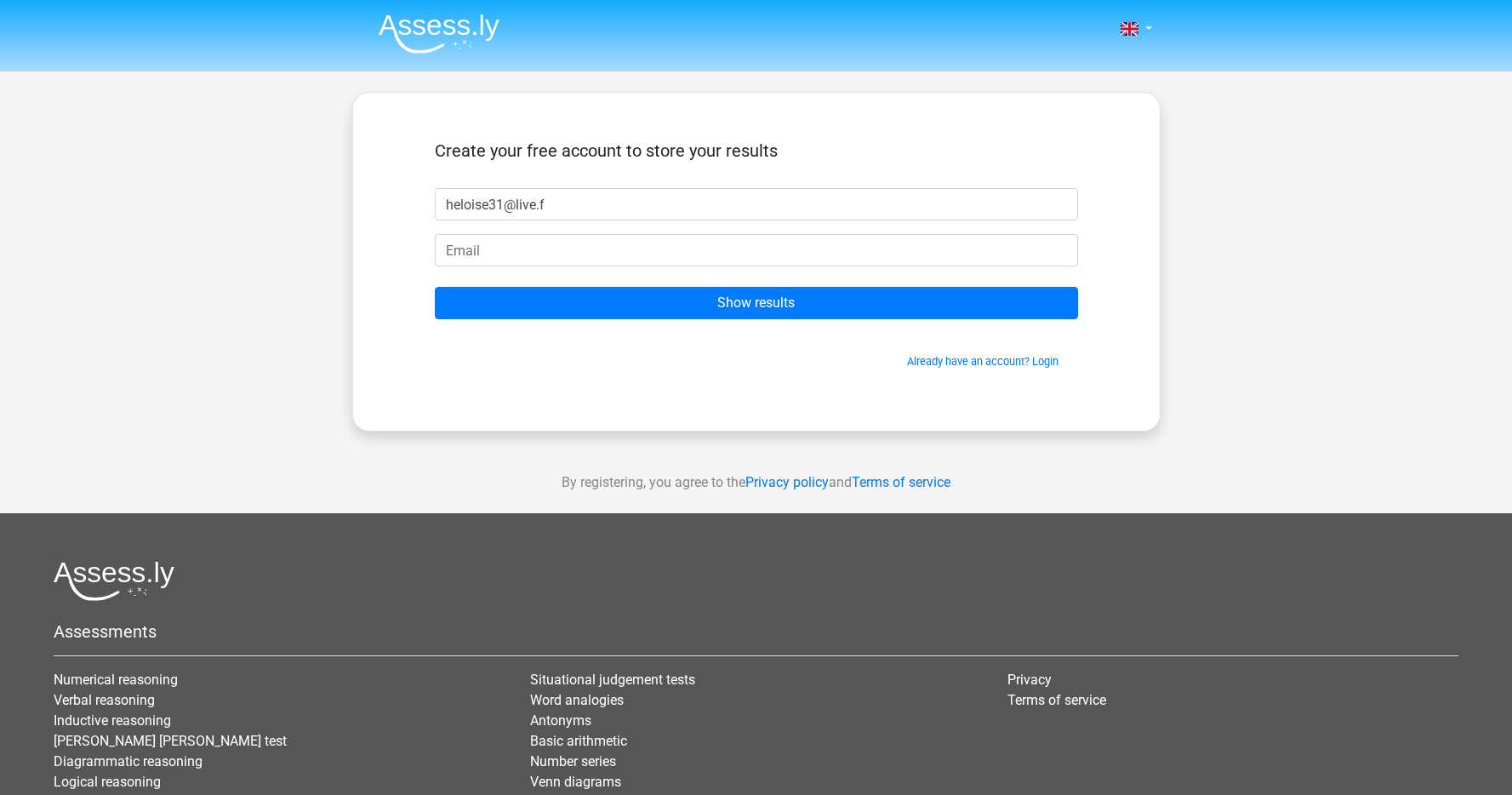
type input "[EMAIL_ADDRESS][DOMAIN_NAME]"
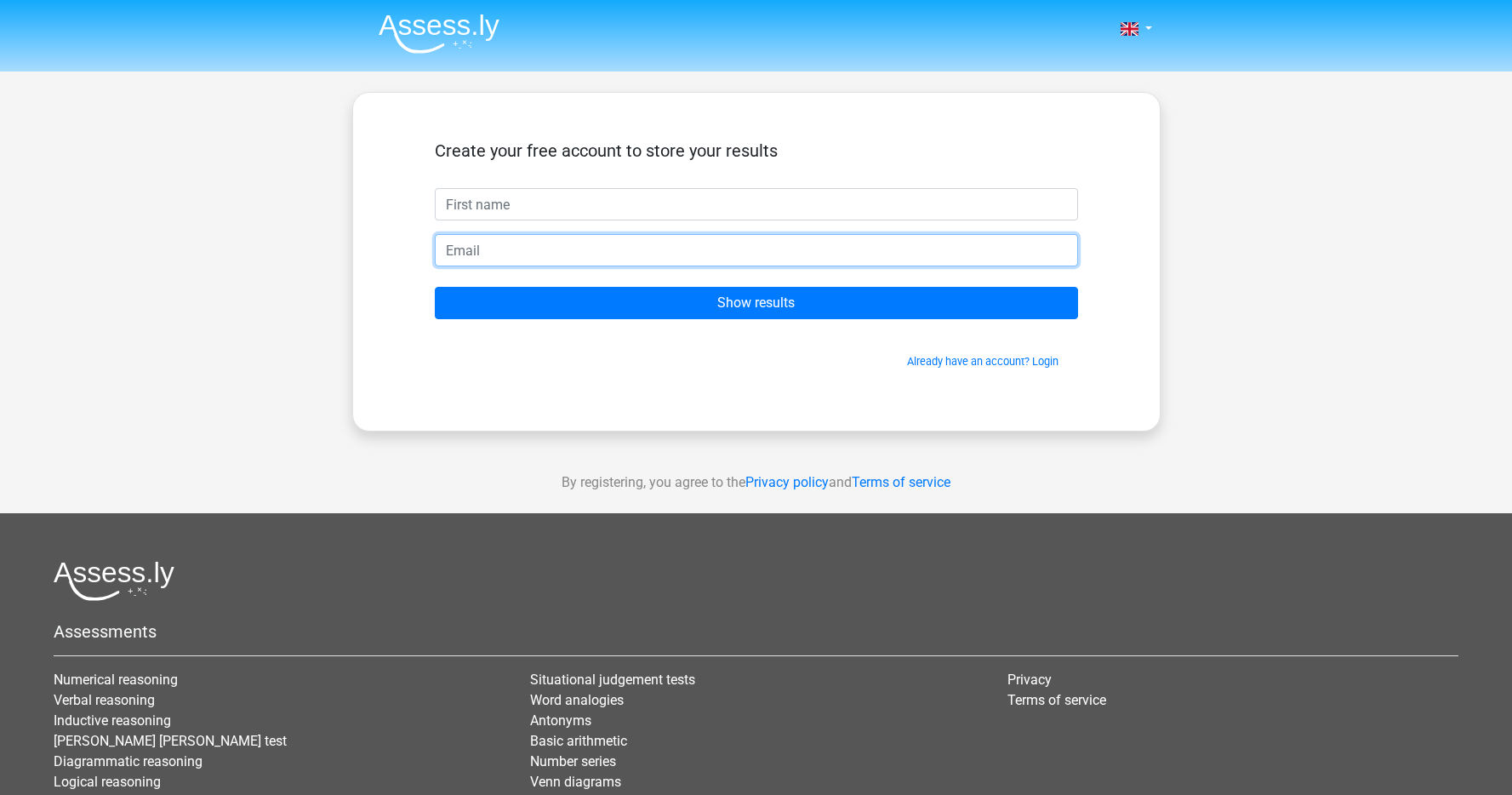
click at [591, 246] on input "email" at bounding box center [756, 250] width 643 height 32
paste input "[EMAIL_ADDRESS][DOMAIN_NAME]"
type input "[EMAIL_ADDRESS][DOMAIN_NAME]"
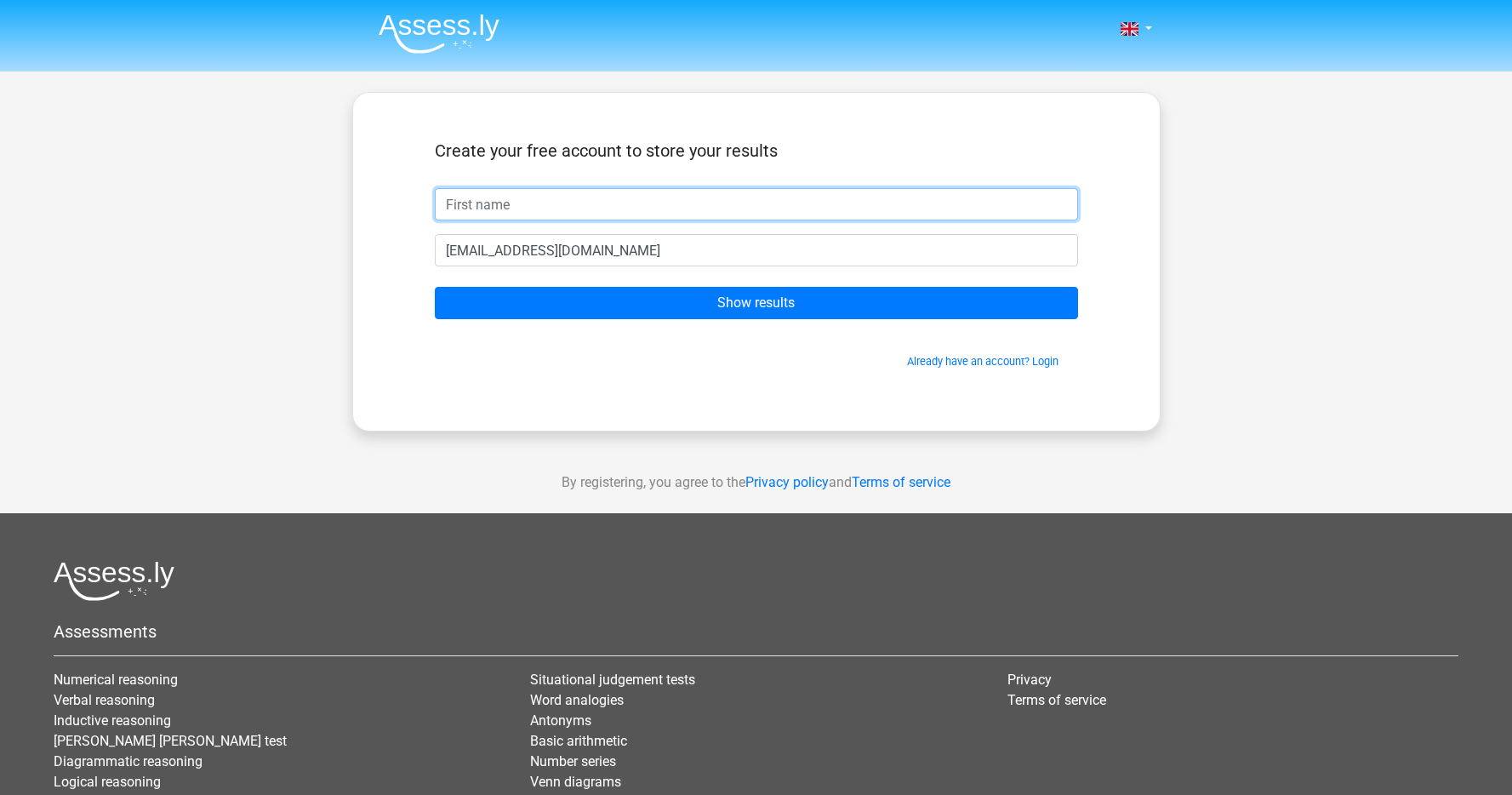
click at [547, 204] on input "text" at bounding box center [756, 204] width 643 height 32
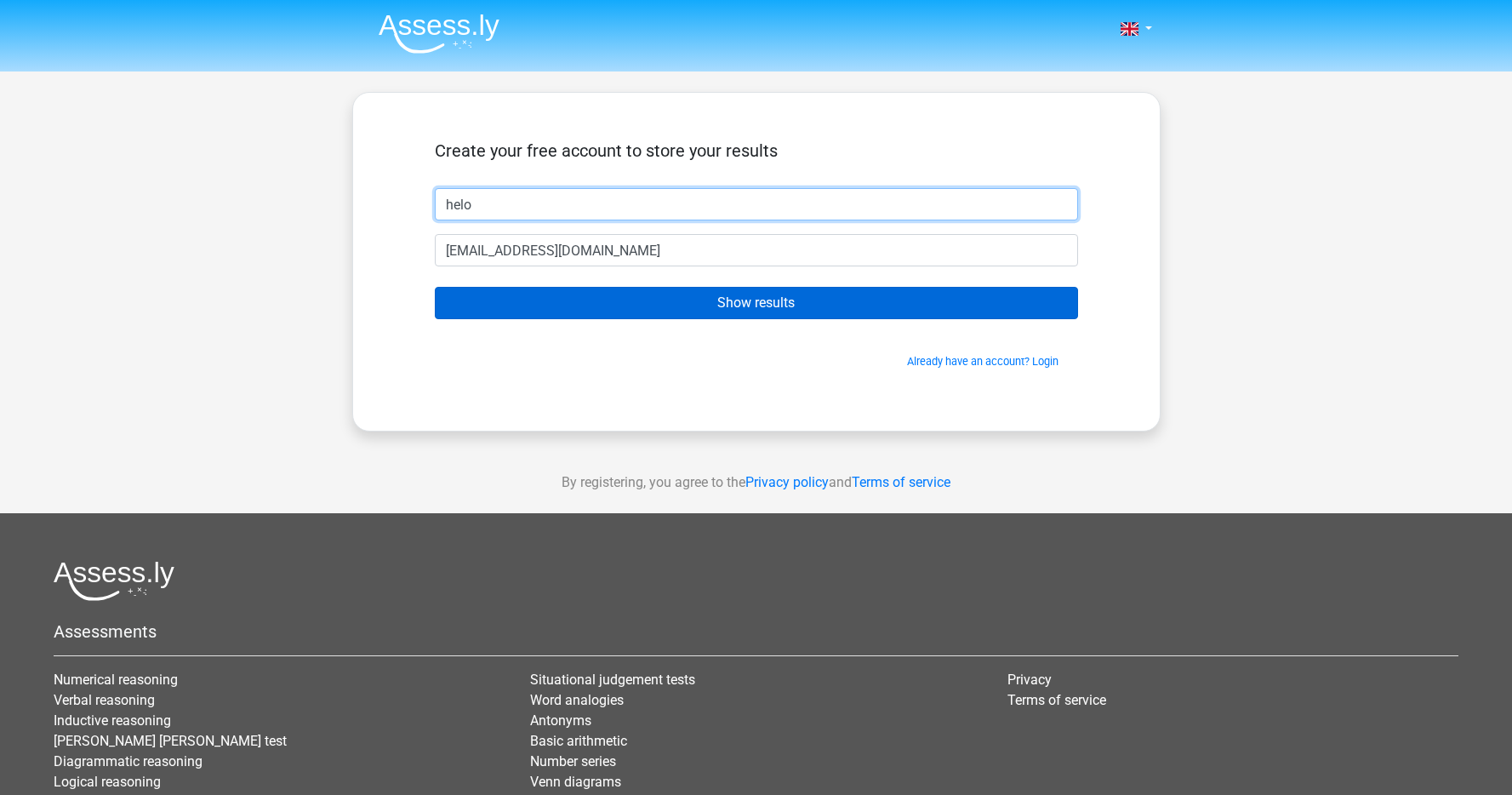
type input "helo"
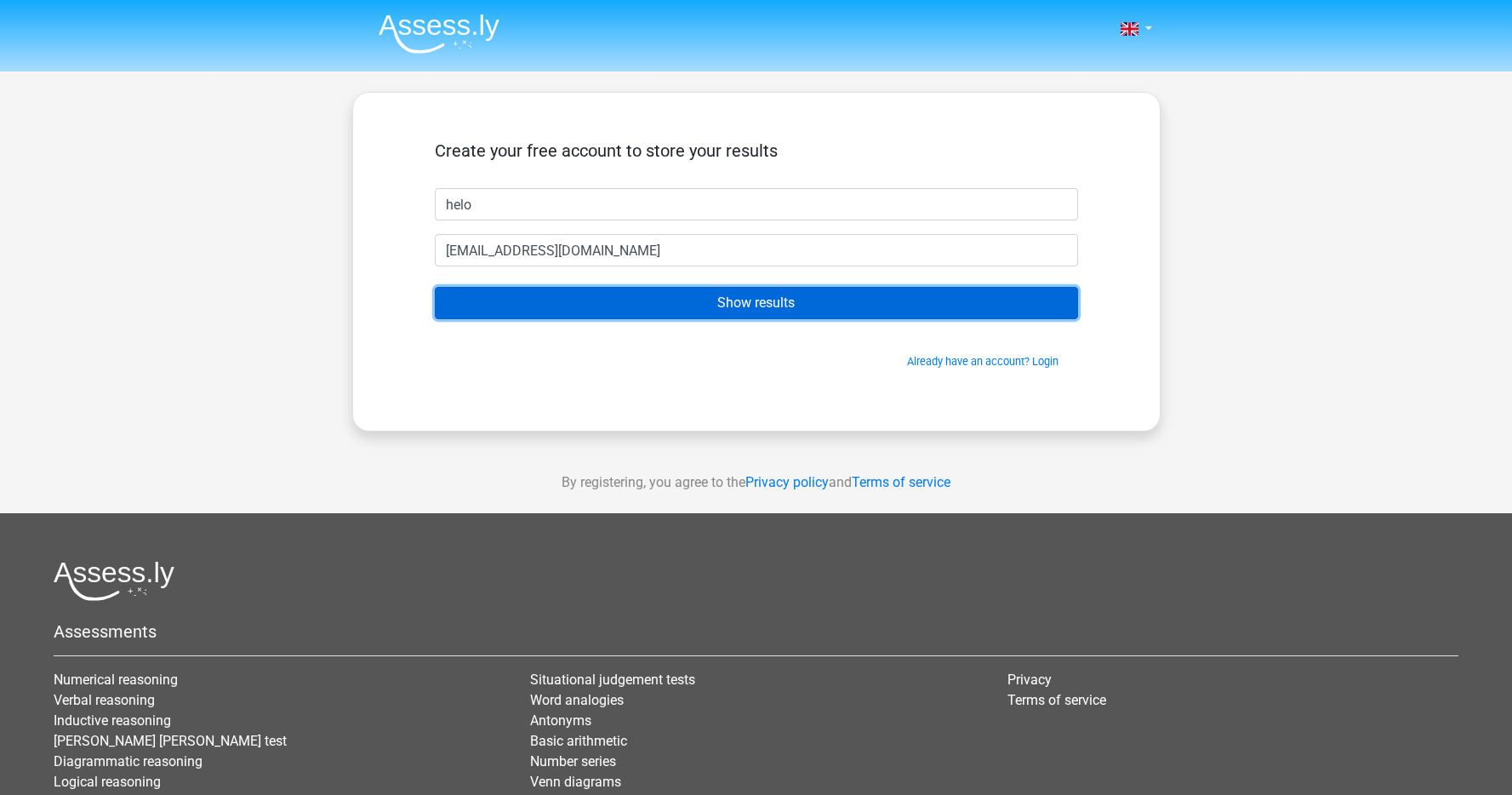
click at [738, 286] on input "Show results" at bounding box center [756, 302] width 643 height 32
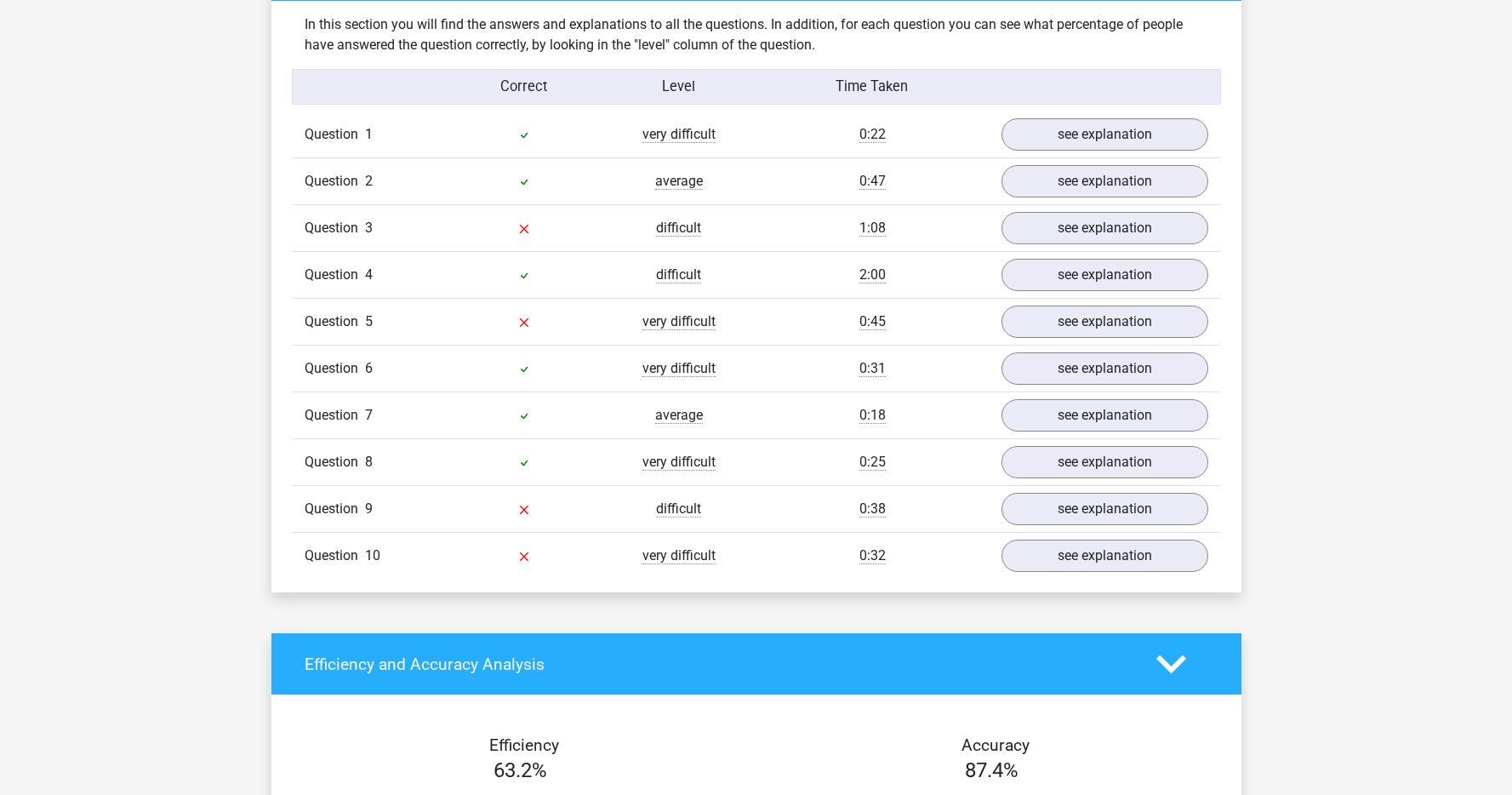
scroll to position [1321, 0]
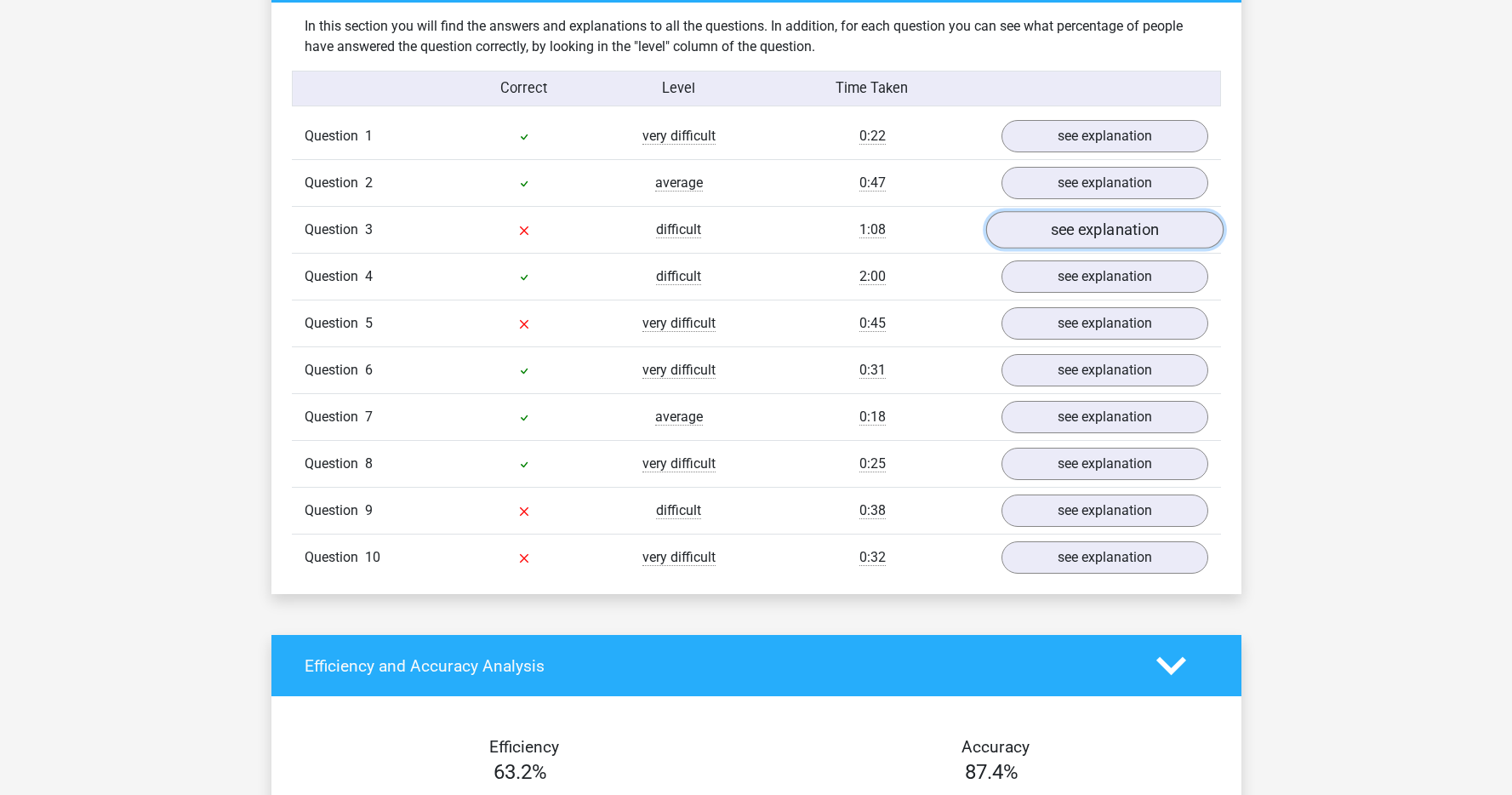
click at [1064, 222] on link "see explanation" at bounding box center [1104, 230] width 238 height 37
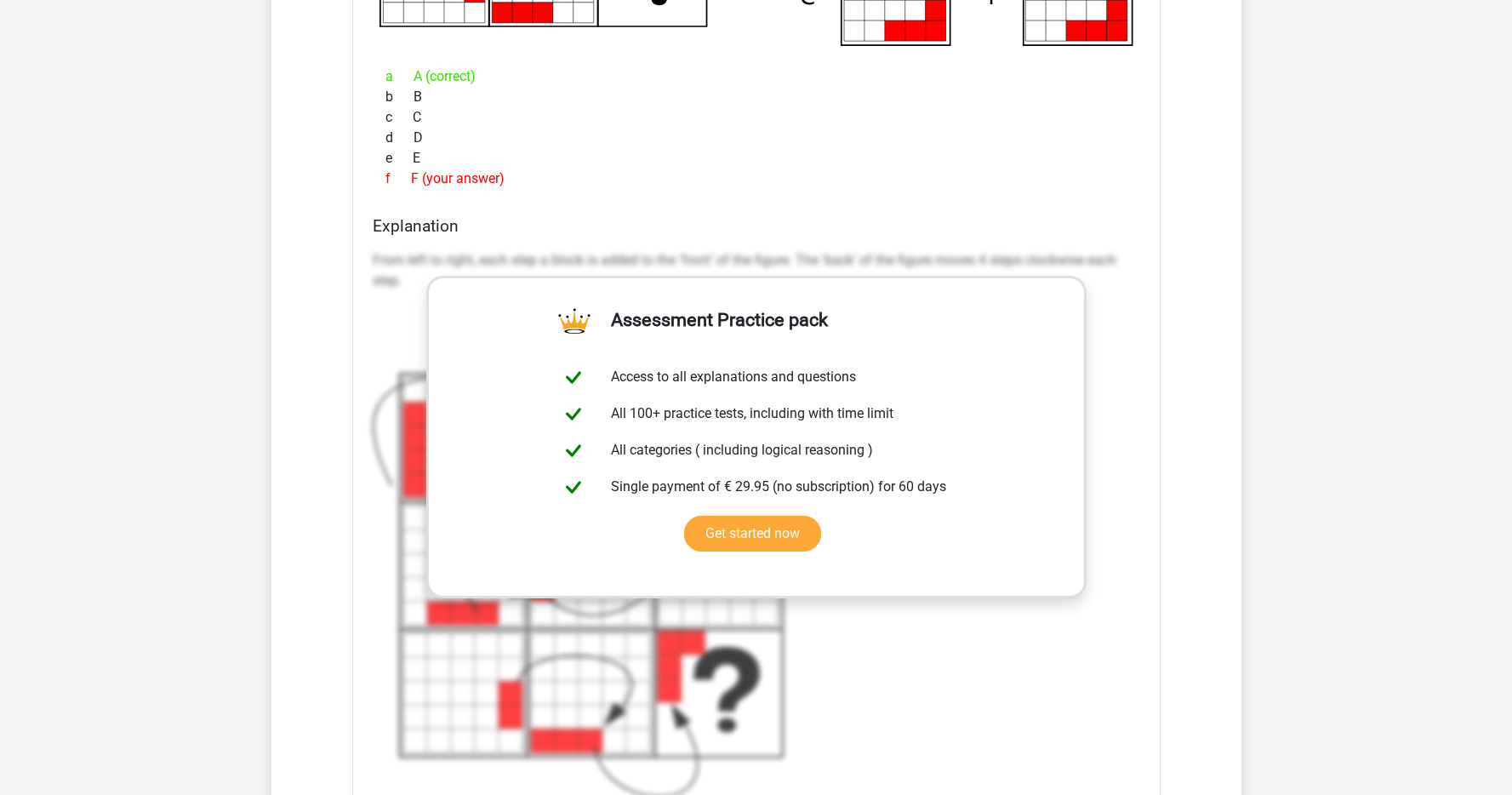
scroll to position [2524, 0]
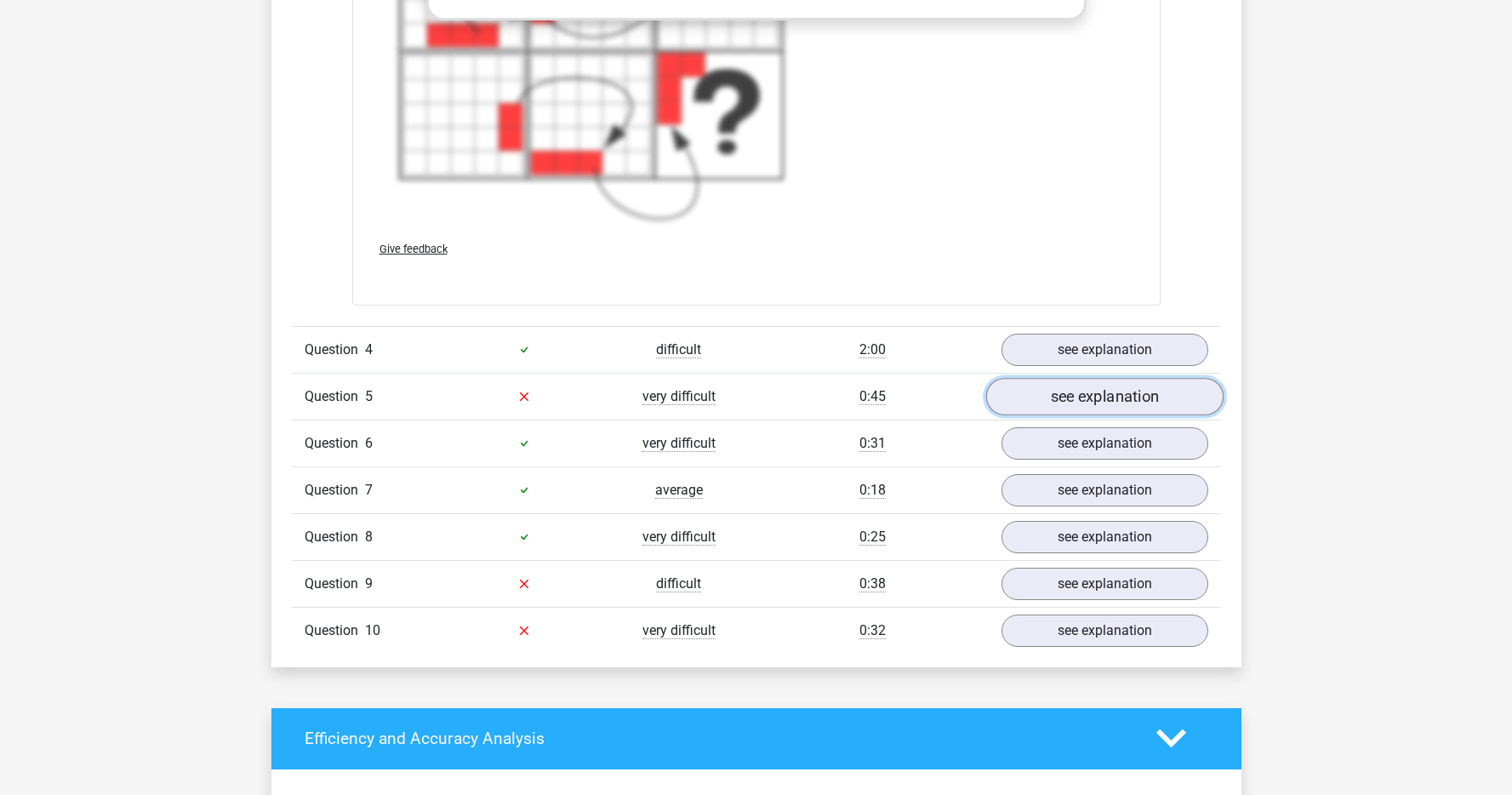
click at [1031, 393] on link "see explanation" at bounding box center [1104, 396] width 238 height 37
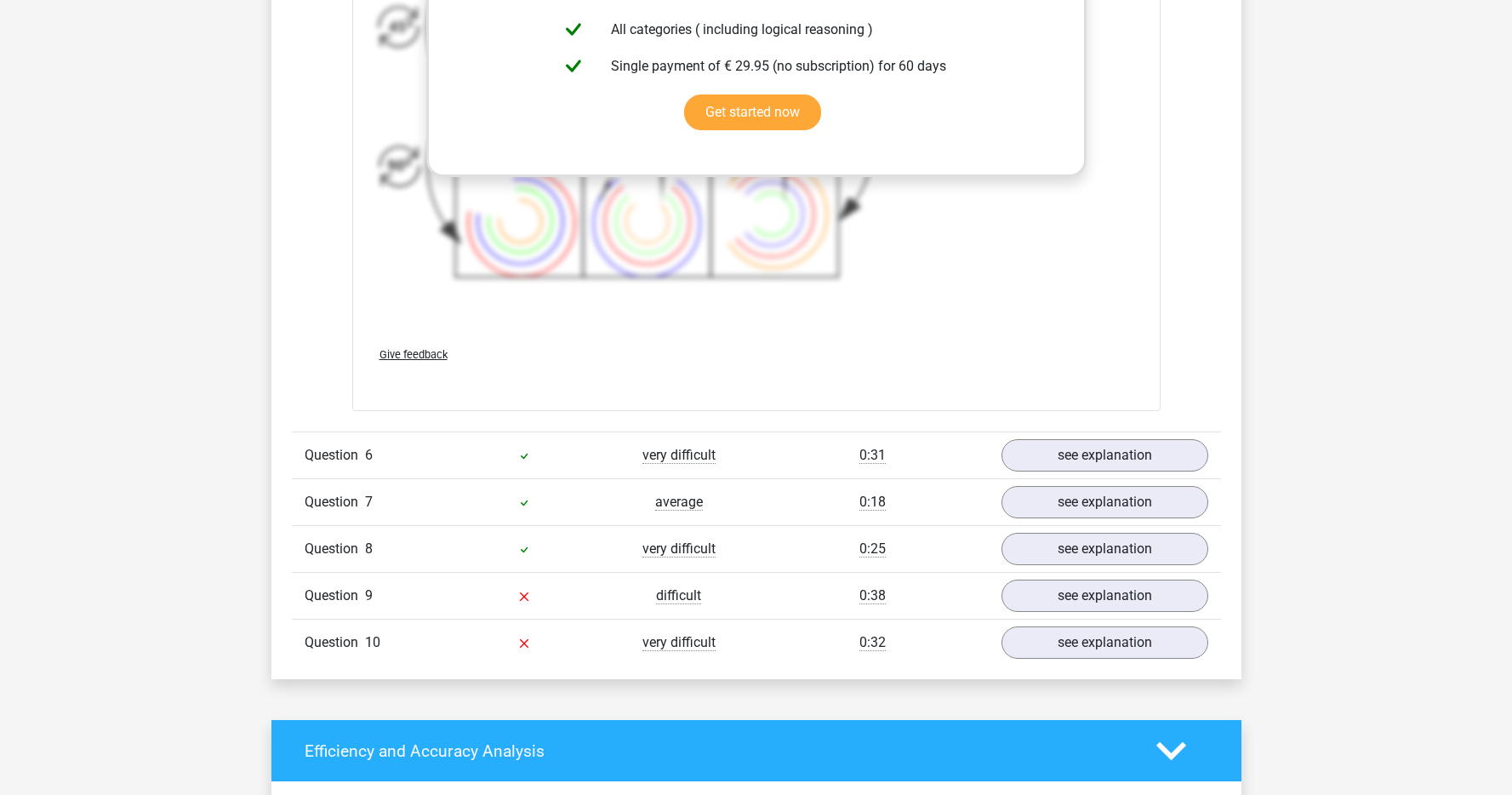
scroll to position [3748, 0]
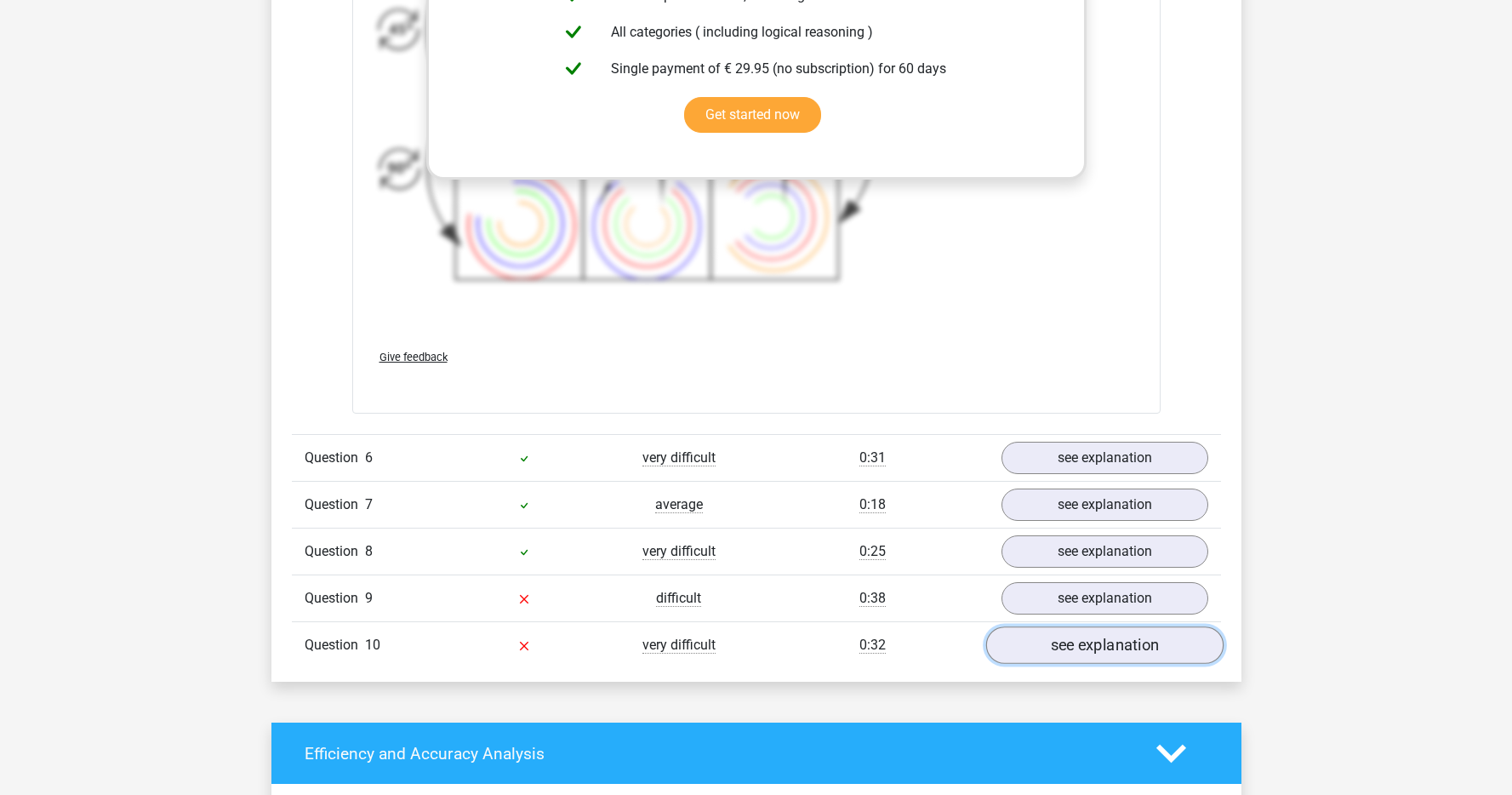
click at [1121, 652] on link "see explanation" at bounding box center [1104, 644] width 238 height 37
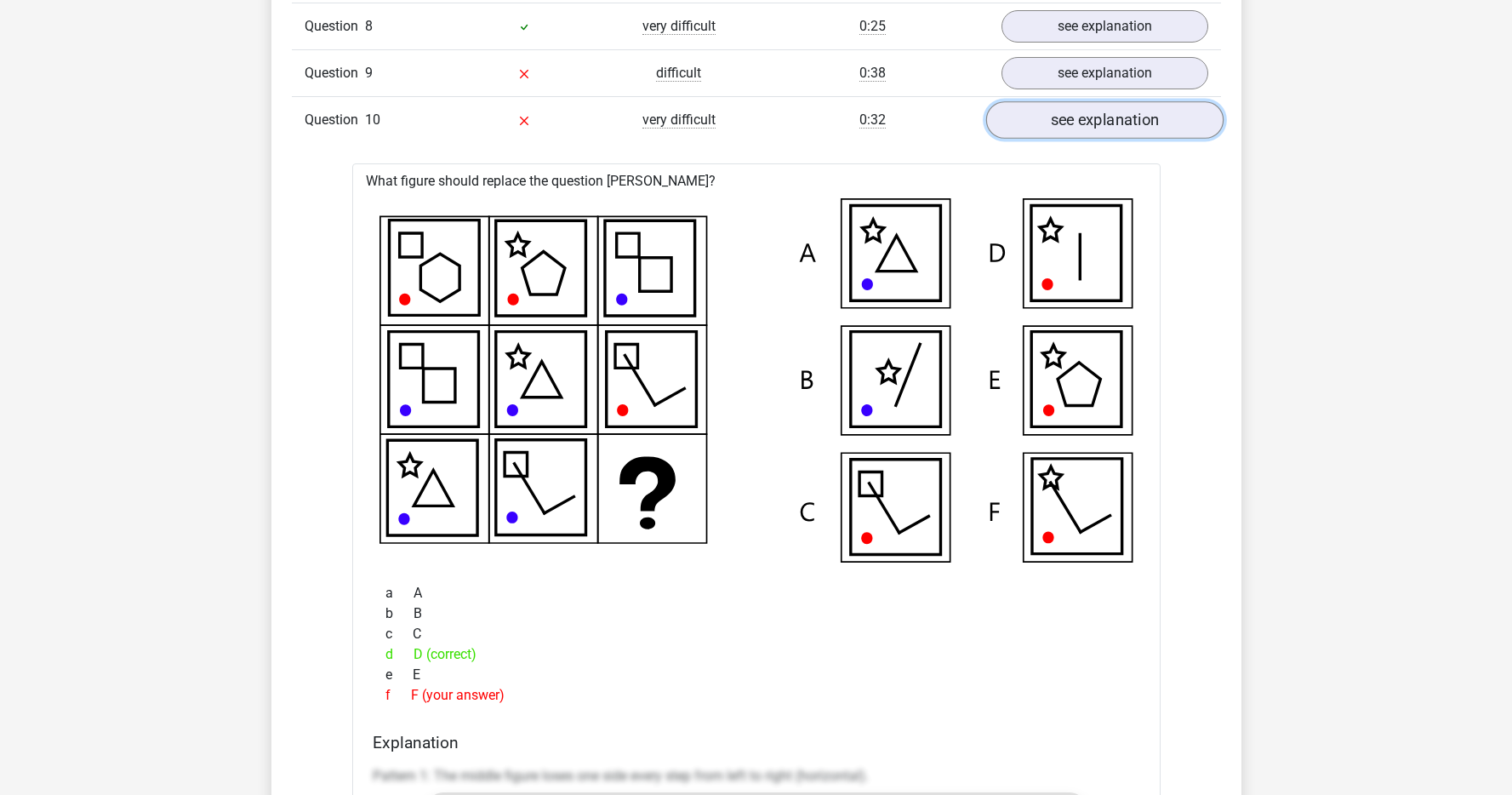
scroll to position [4565, 0]
